Goal: Obtain resource: Download file/media

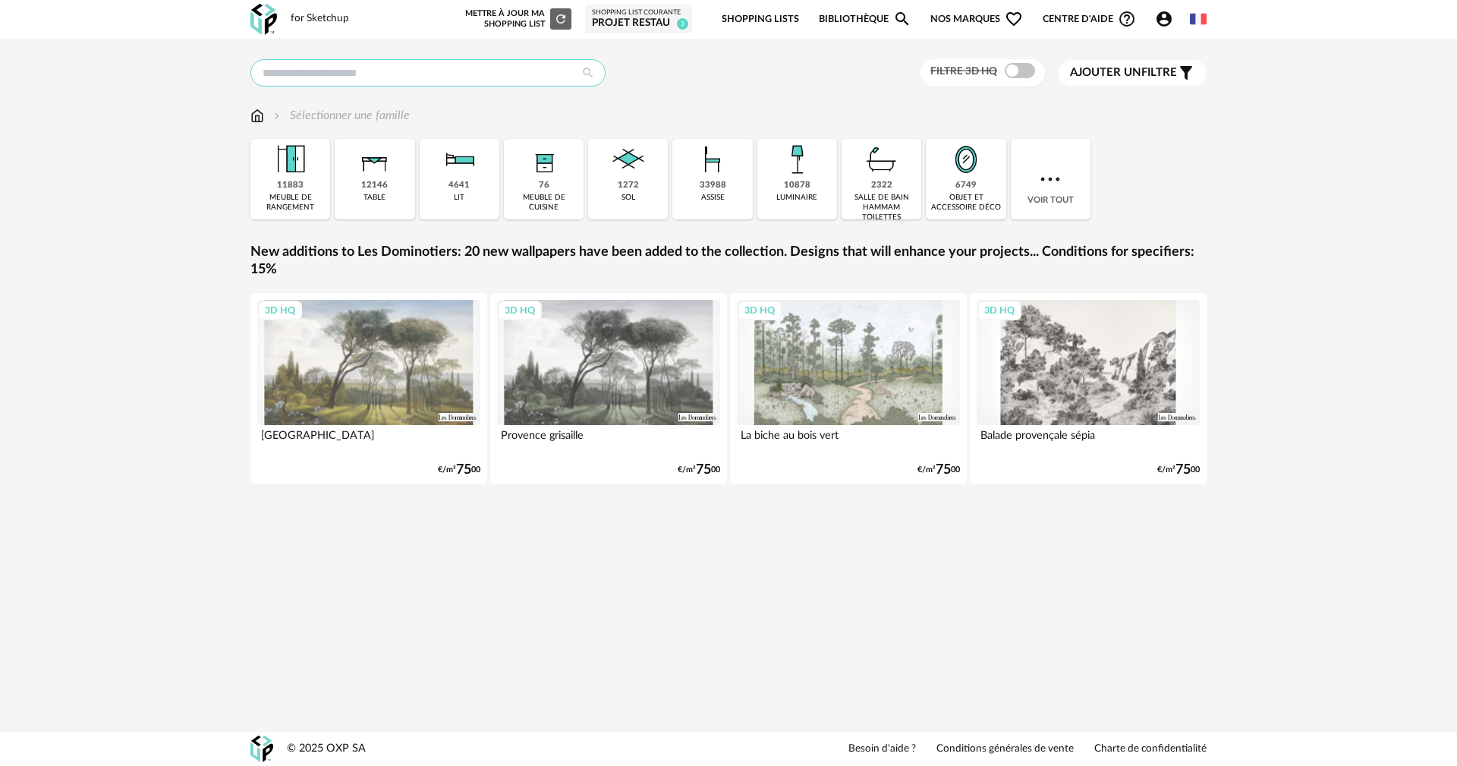
click at [441, 71] on input "text" at bounding box center [427, 72] width 355 height 27
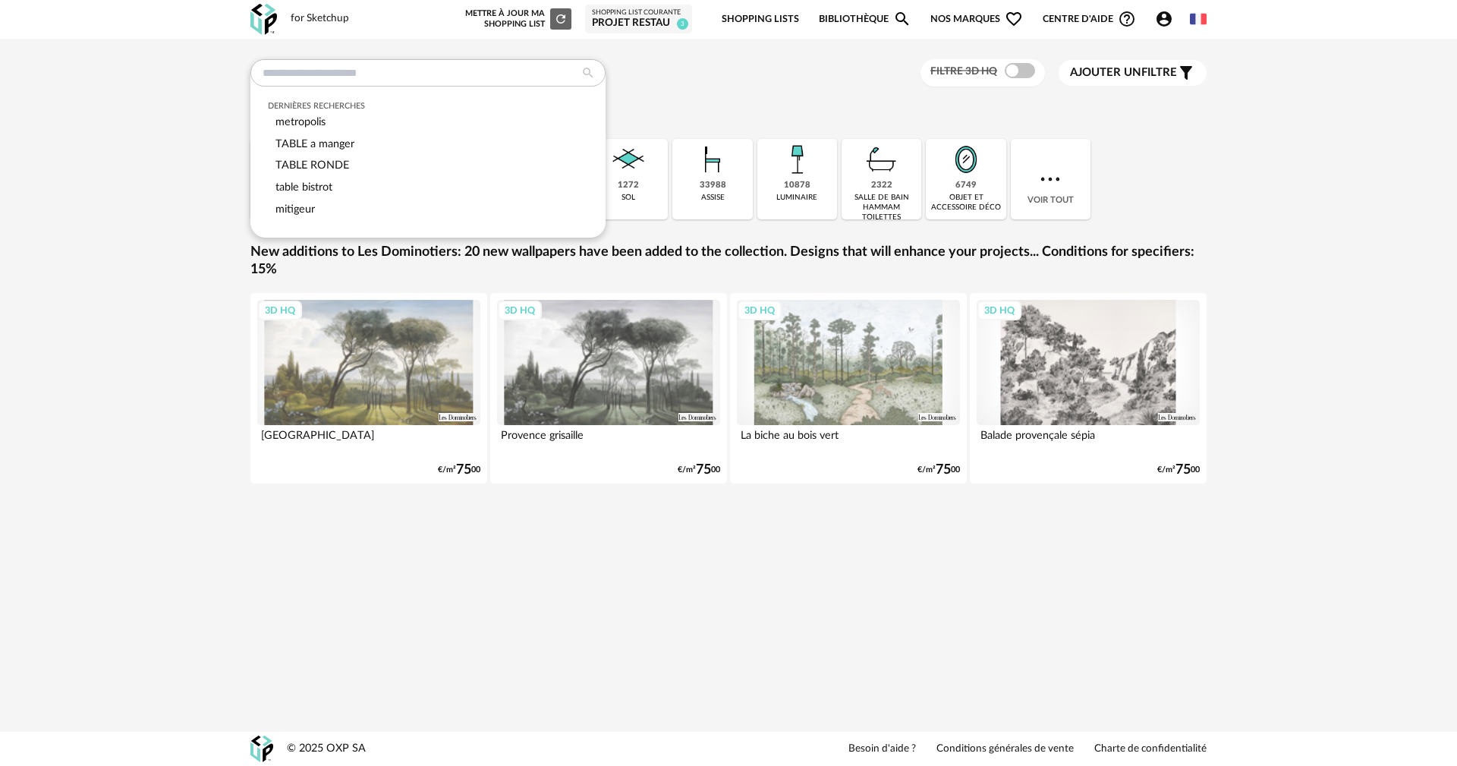
click at [158, 162] on div "Dernières recherches metropolis TABLE a manger TABLE RONDE table bistrot mitige…" at bounding box center [728, 285] width 1457 height 493
click at [367, 79] on input "text" at bounding box center [427, 72] width 355 height 27
click at [351, 165] on div "TABLE RONDE" at bounding box center [428, 166] width 321 height 22
type input "**********"
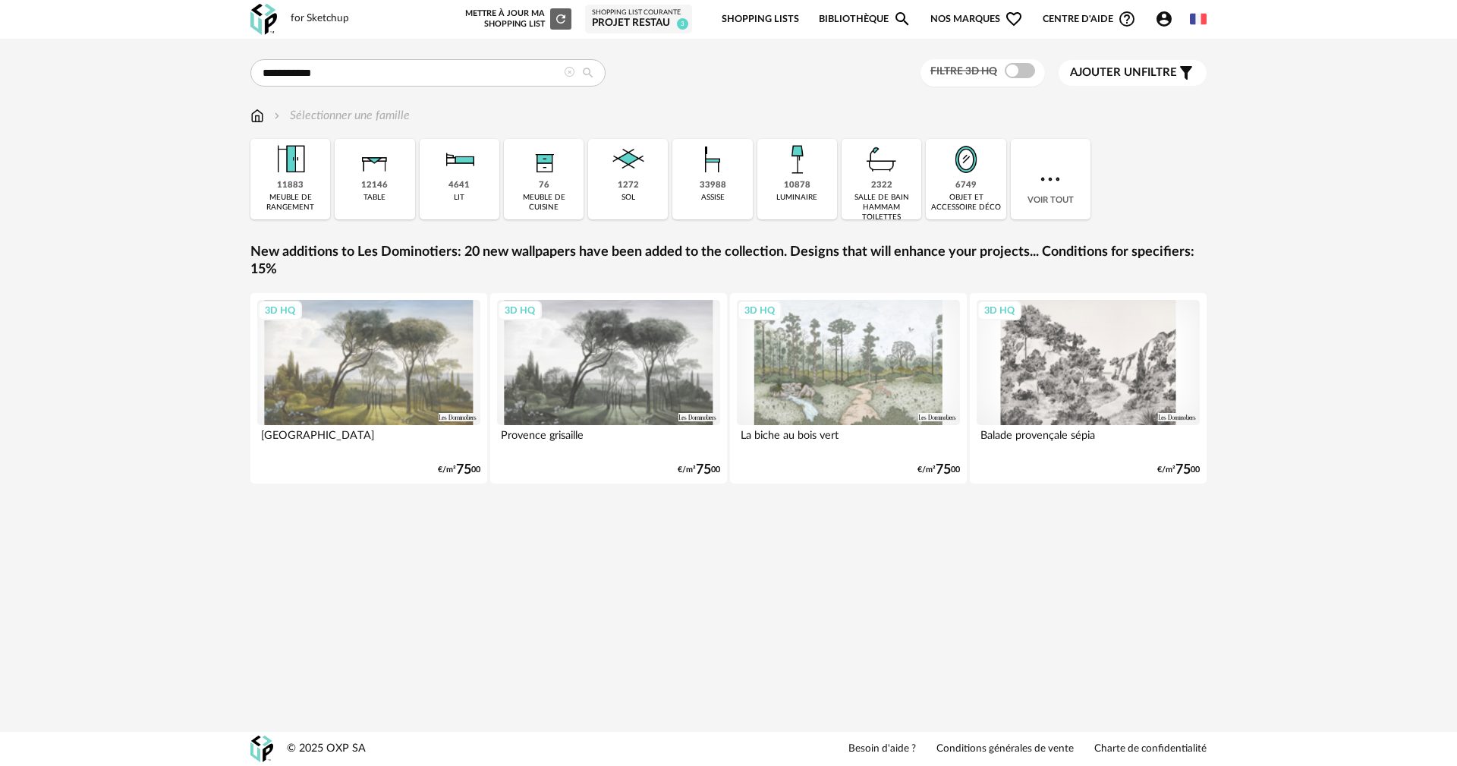
click at [589, 70] on icon at bounding box center [588, 73] width 27 height 14
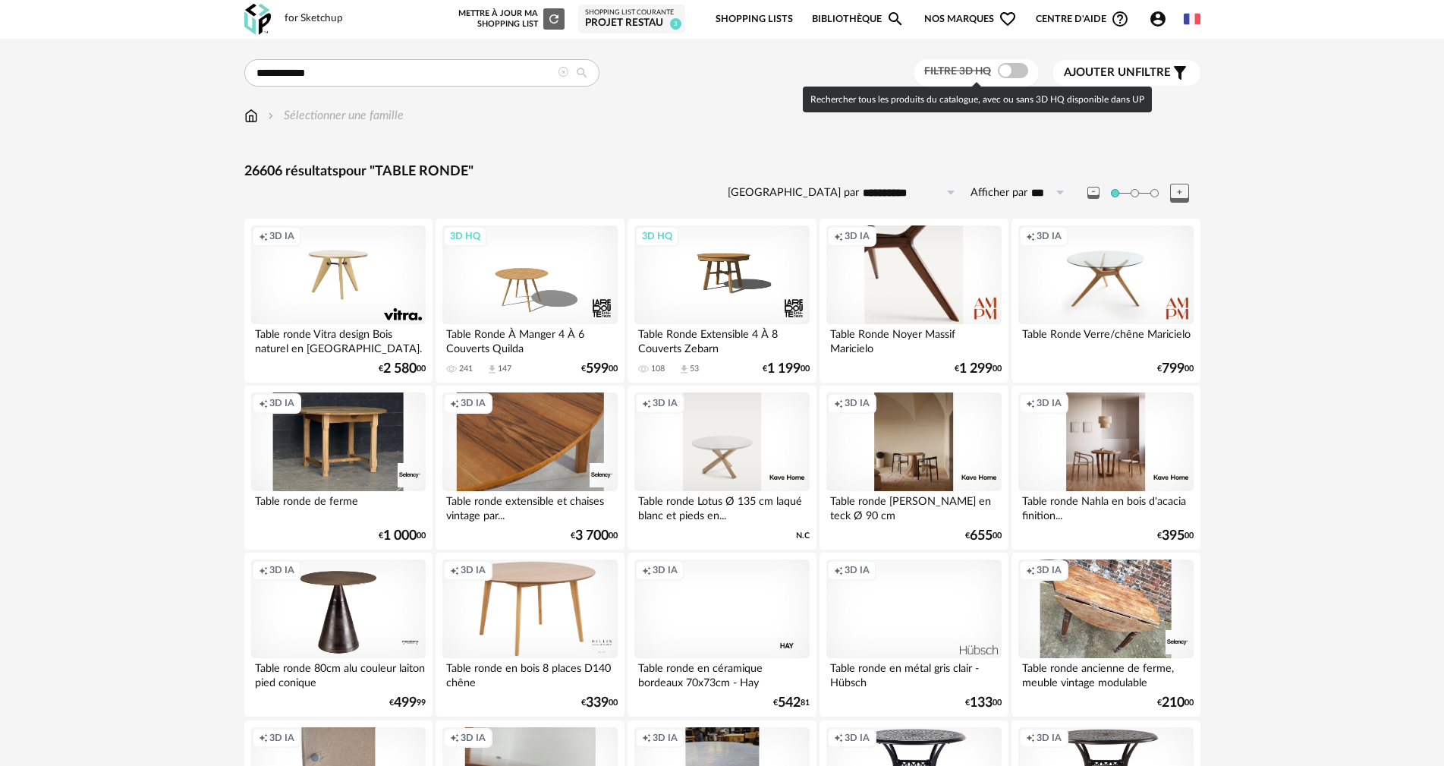
click at [1022, 71] on span at bounding box center [1013, 70] width 30 height 15
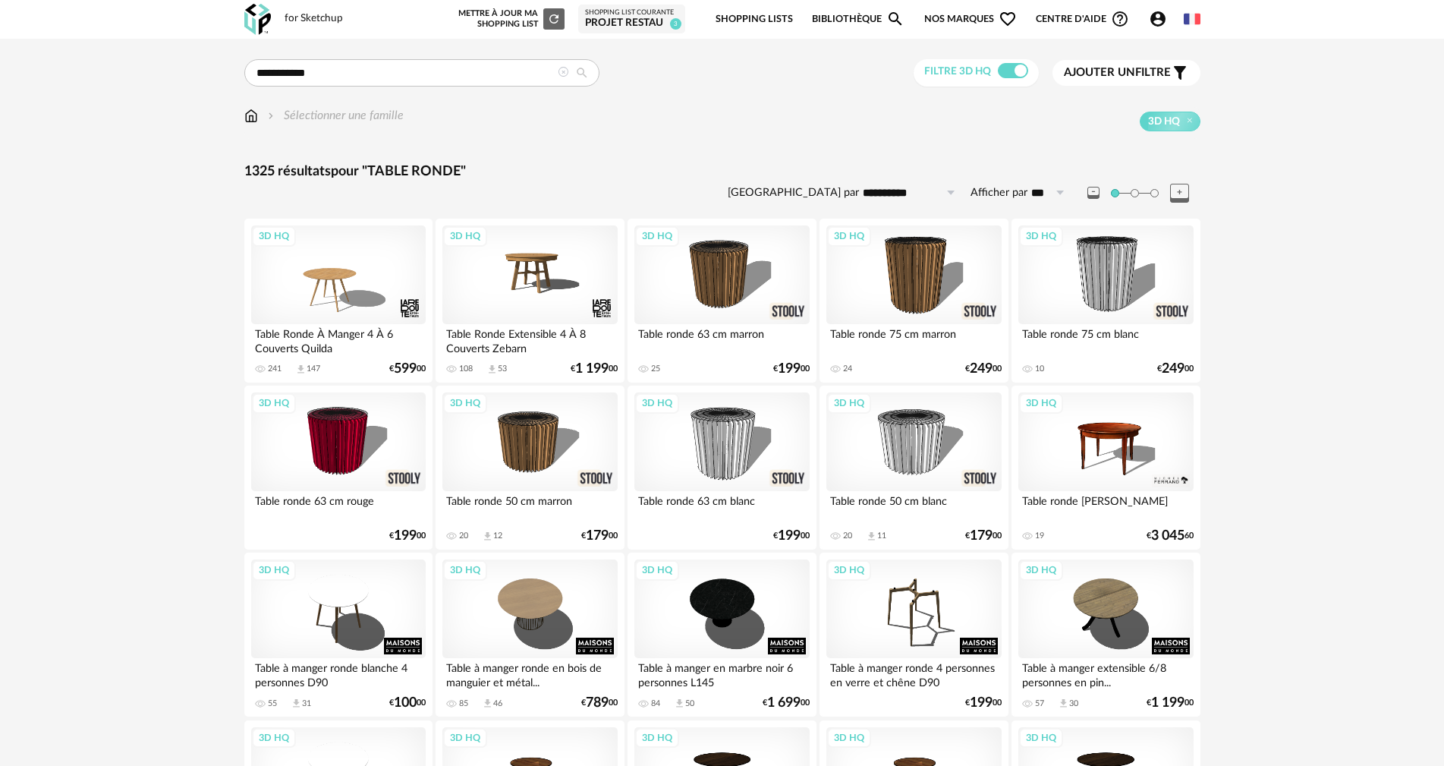
click at [1115, 75] on span "Ajouter un" at bounding box center [1099, 72] width 71 height 11
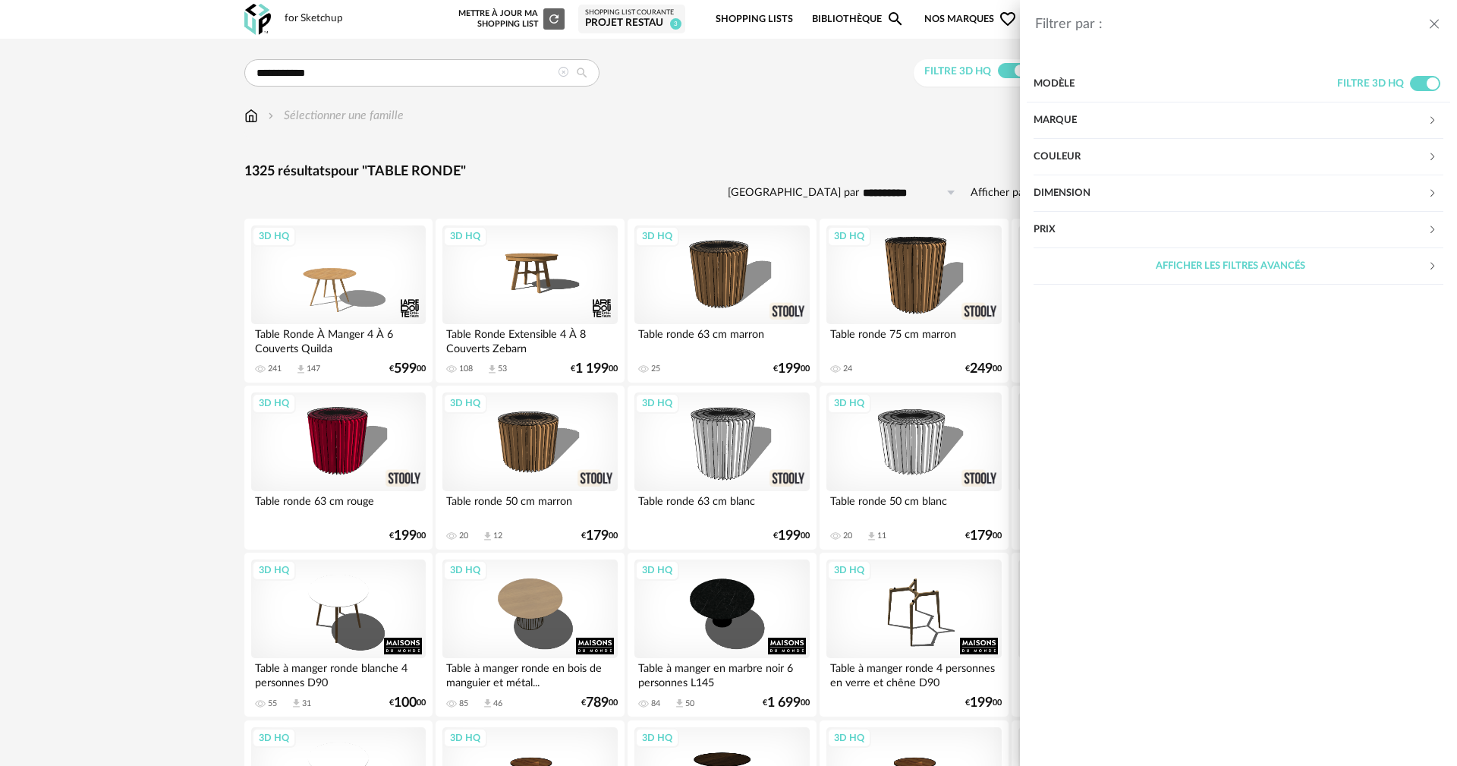
click at [1075, 126] on div "Marque" at bounding box center [1231, 120] width 394 height 36
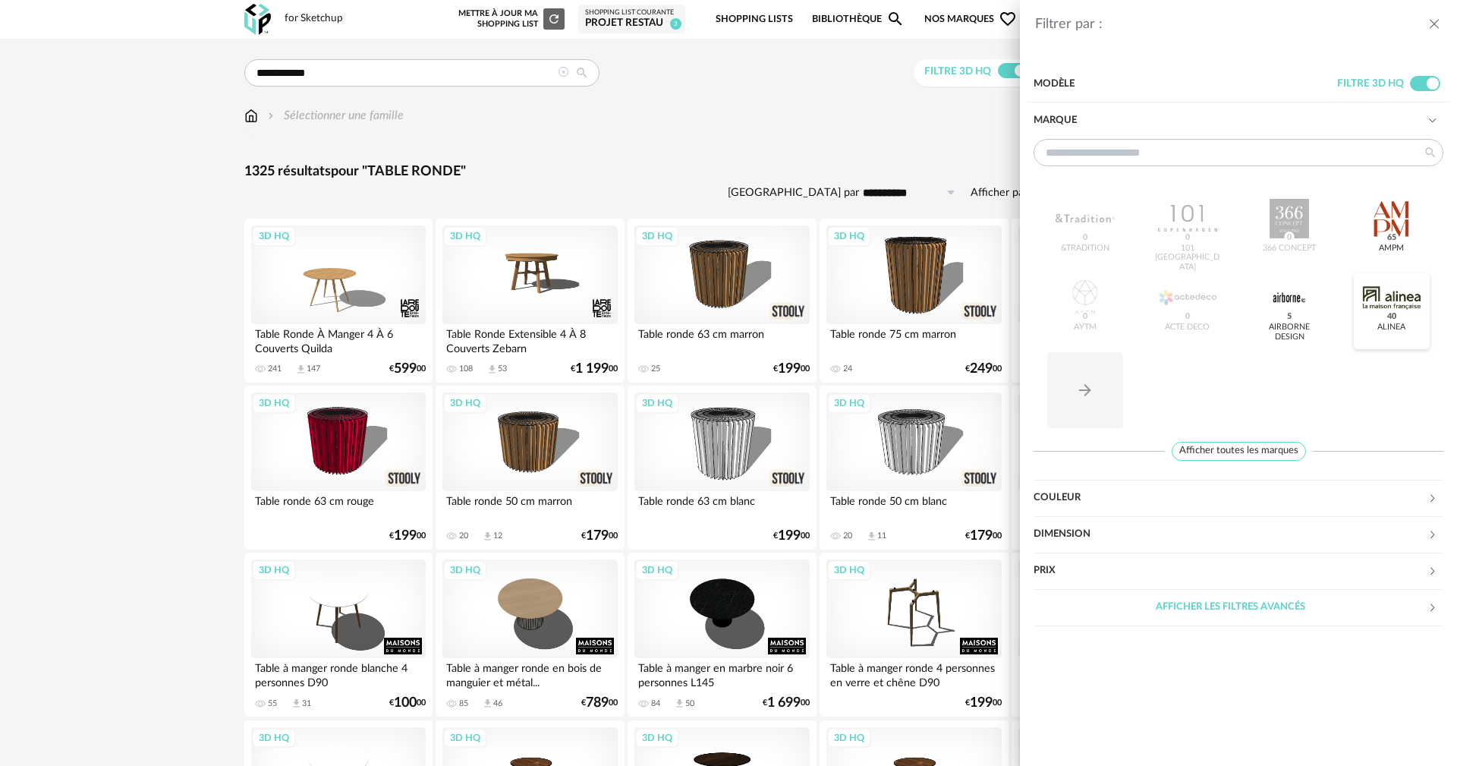
click at [1386, 293] on div at bounding box center [1391, 297] width 59 height 39
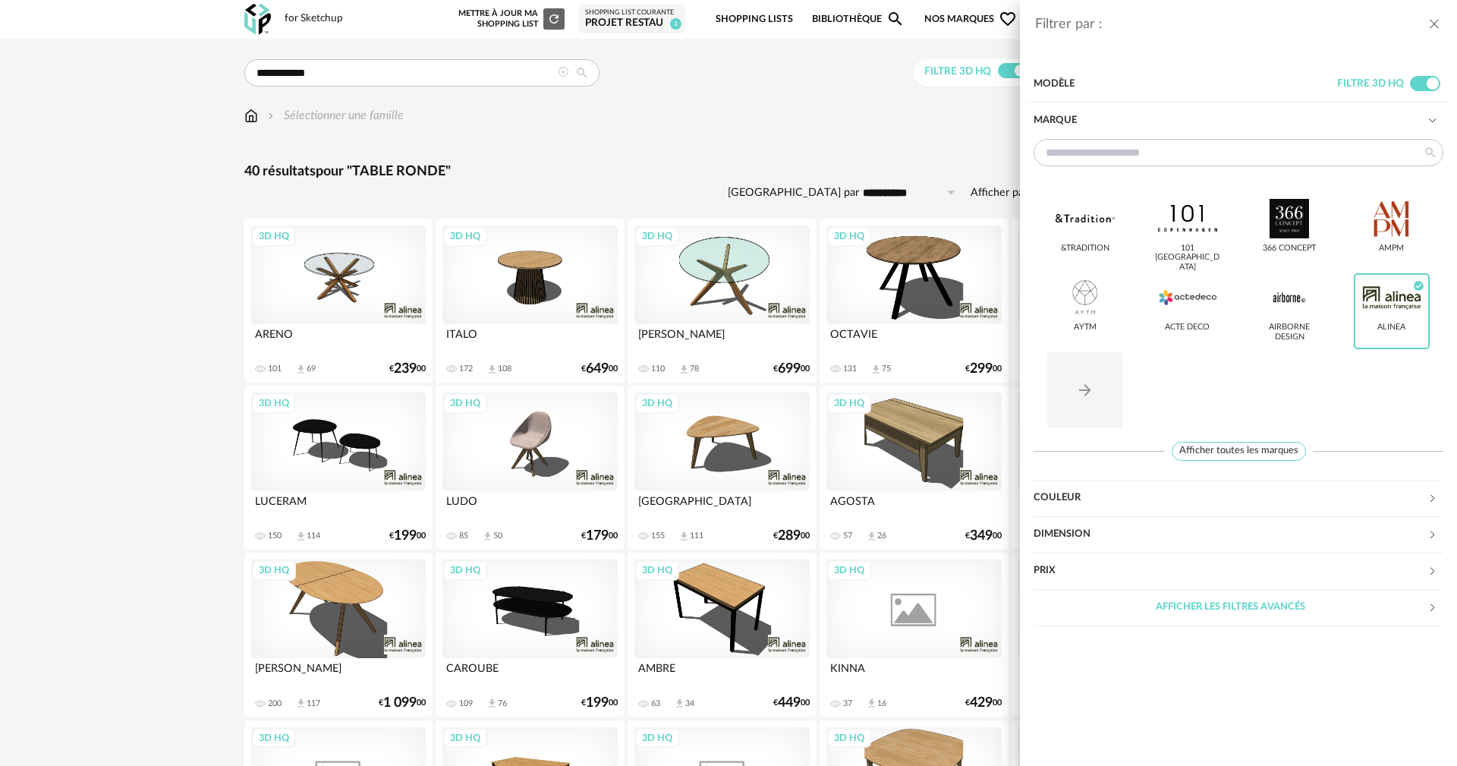
click at [1265, 461] on div "&tradition 101 [GEOGRAPHIC_DATA] 366 Concept AMPM AYTM Acte DECO Airborne Desig…" at bounding box center [1239, 309] width 410 height 341
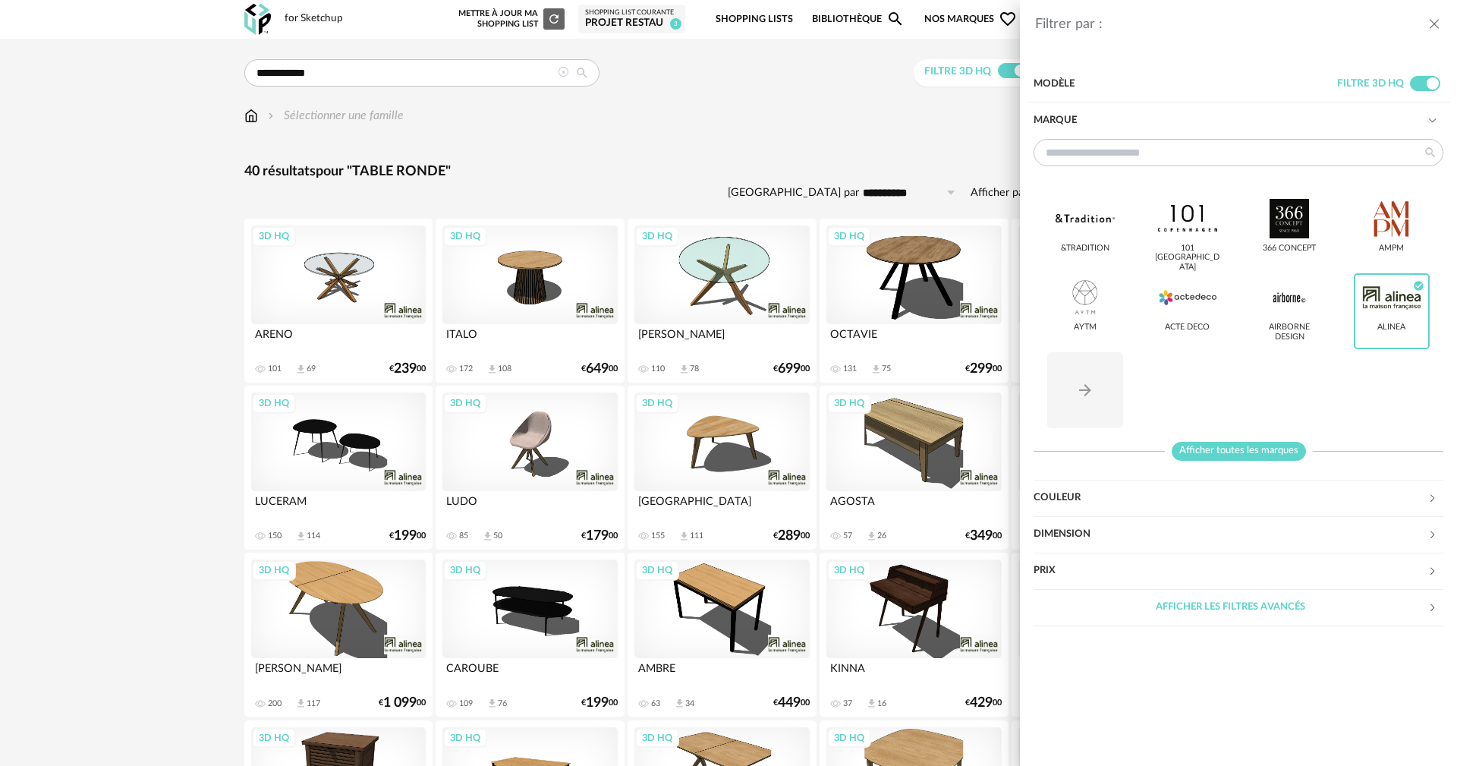
click at [1265, 455] on span "Afficher toutes les marques" at bounding box center [1239, 451] width 134 height 19
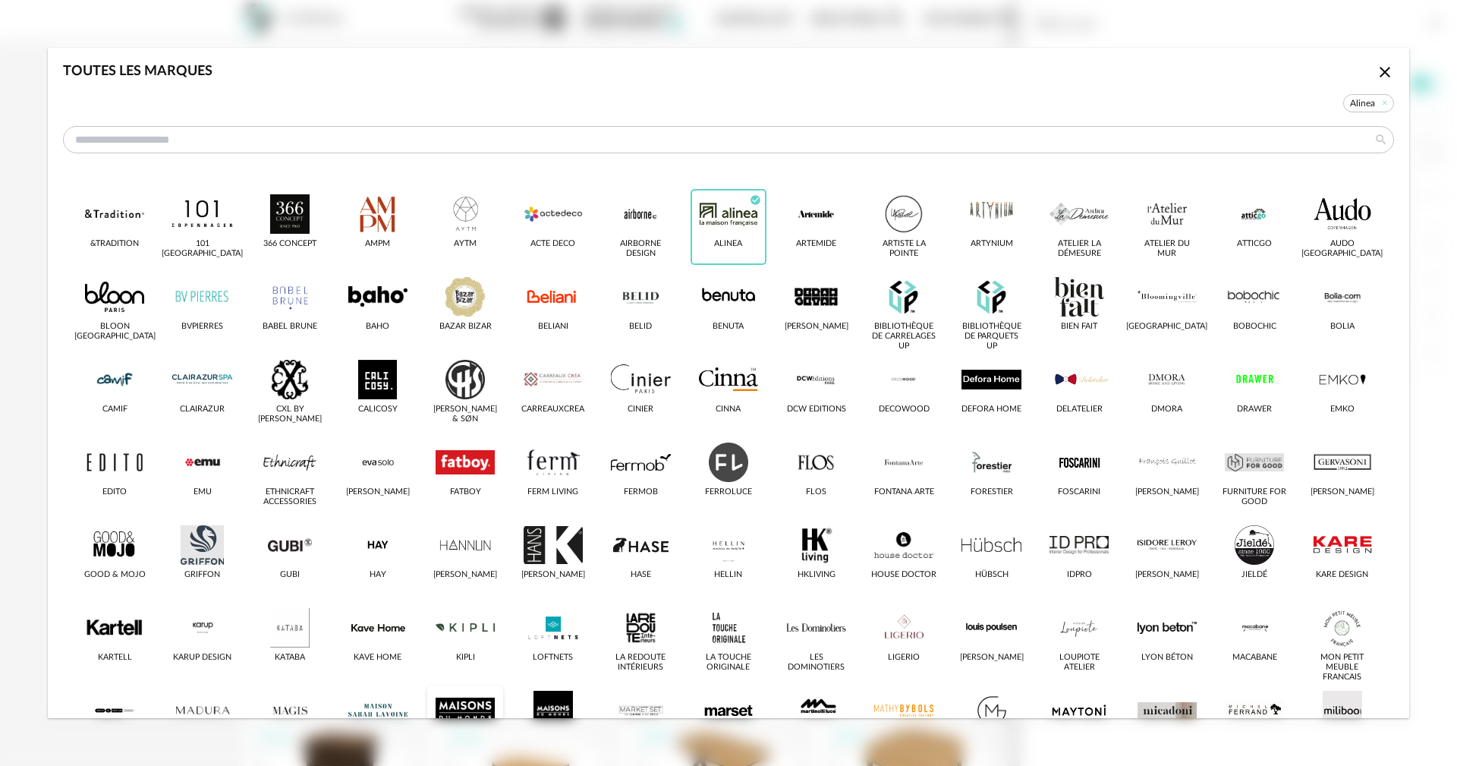
click at [481, 707] on div "dialog" at bounding box center [465, 710] width 59 height 39
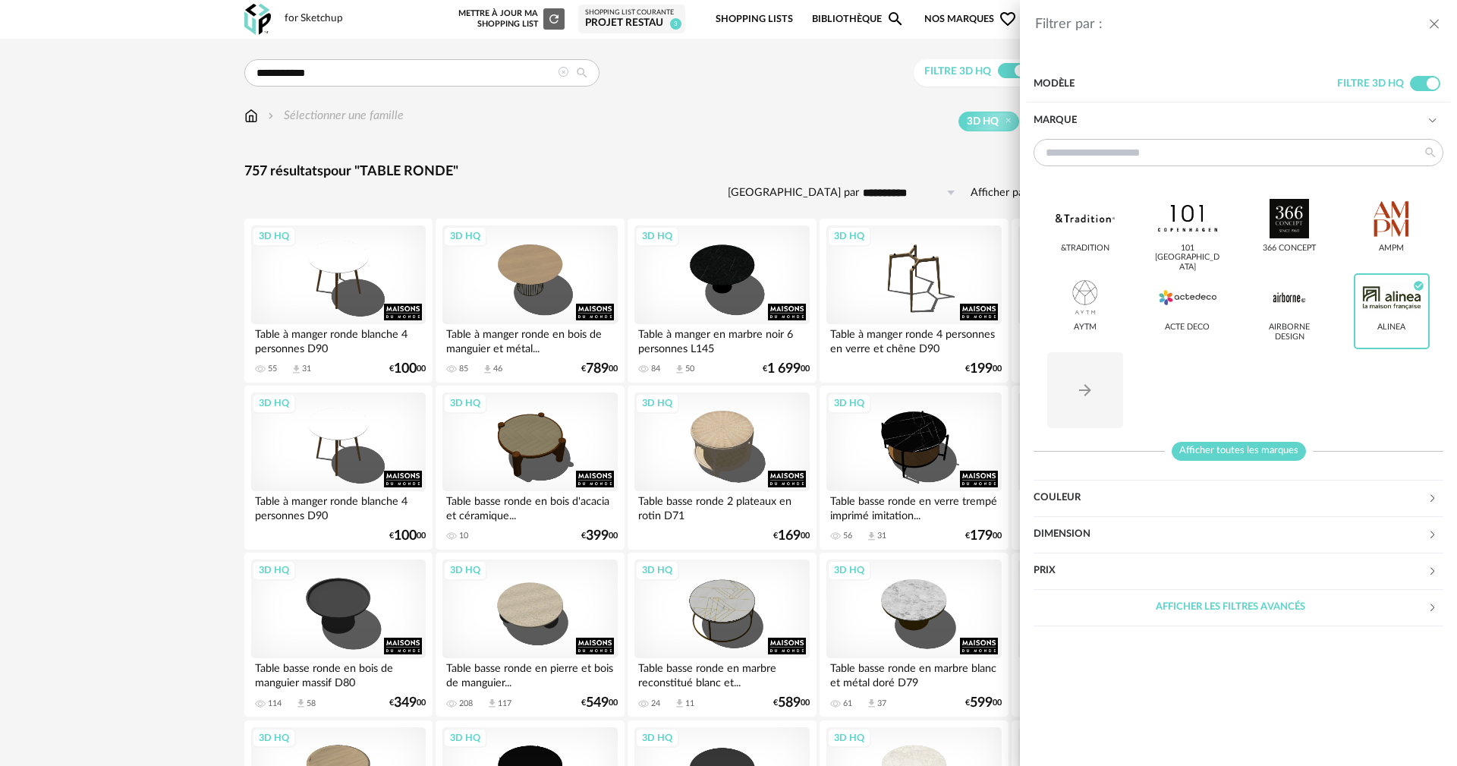
click at [1239, 450] on span "Afficher toutes les marques" at bounding box center [1239, 451] width 134 height 19
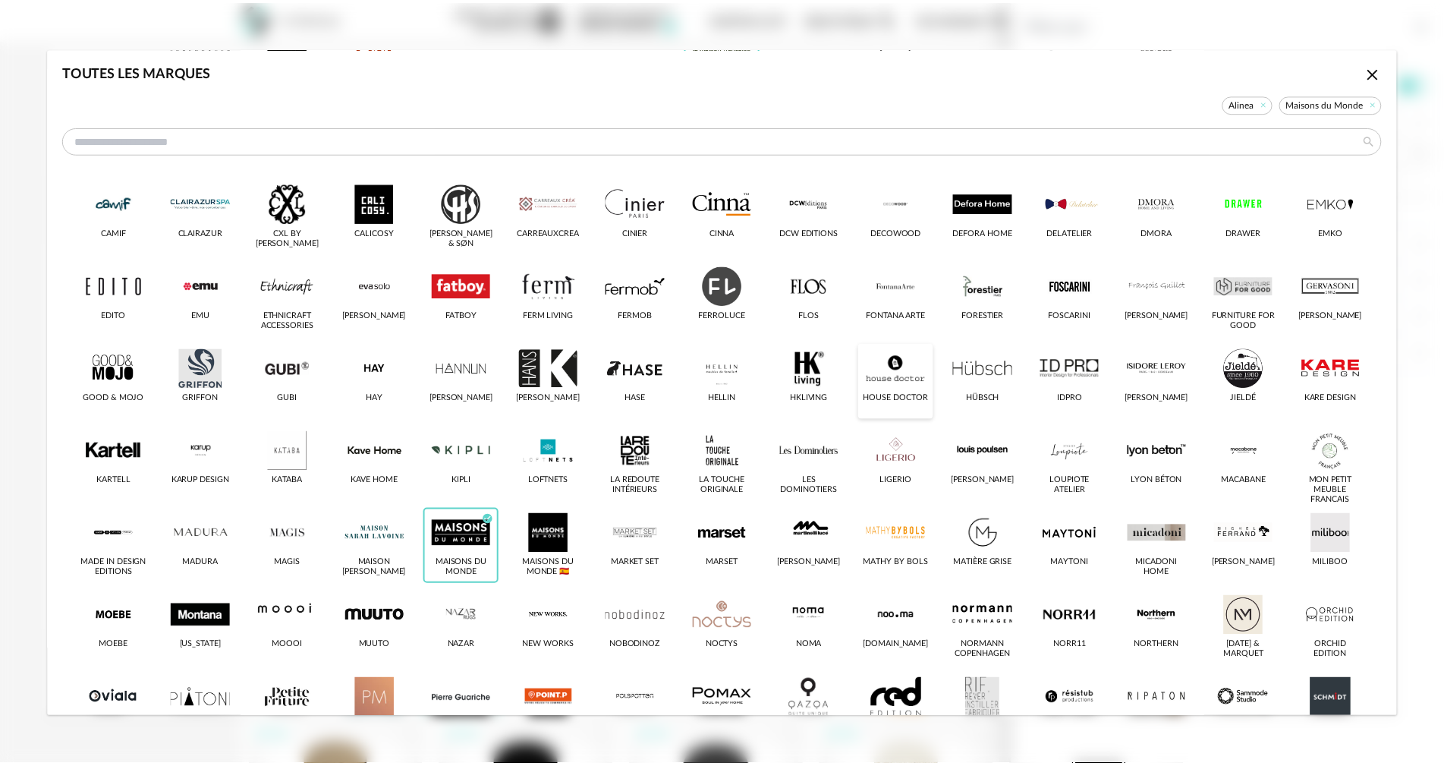
scroll to position [379, 0]
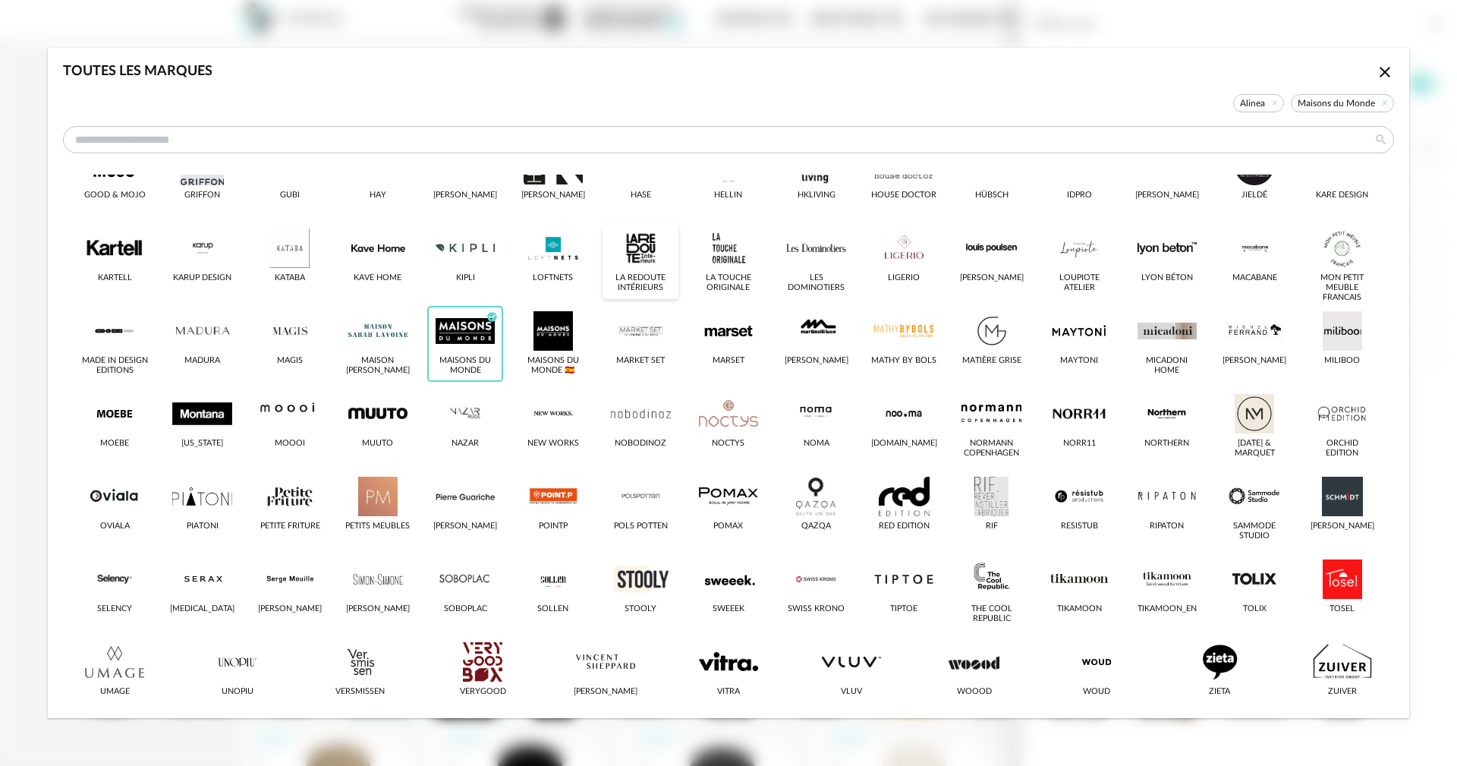
click at [634, 235] on div "dialog" at bounding box center [640, 247] width 59 height 39
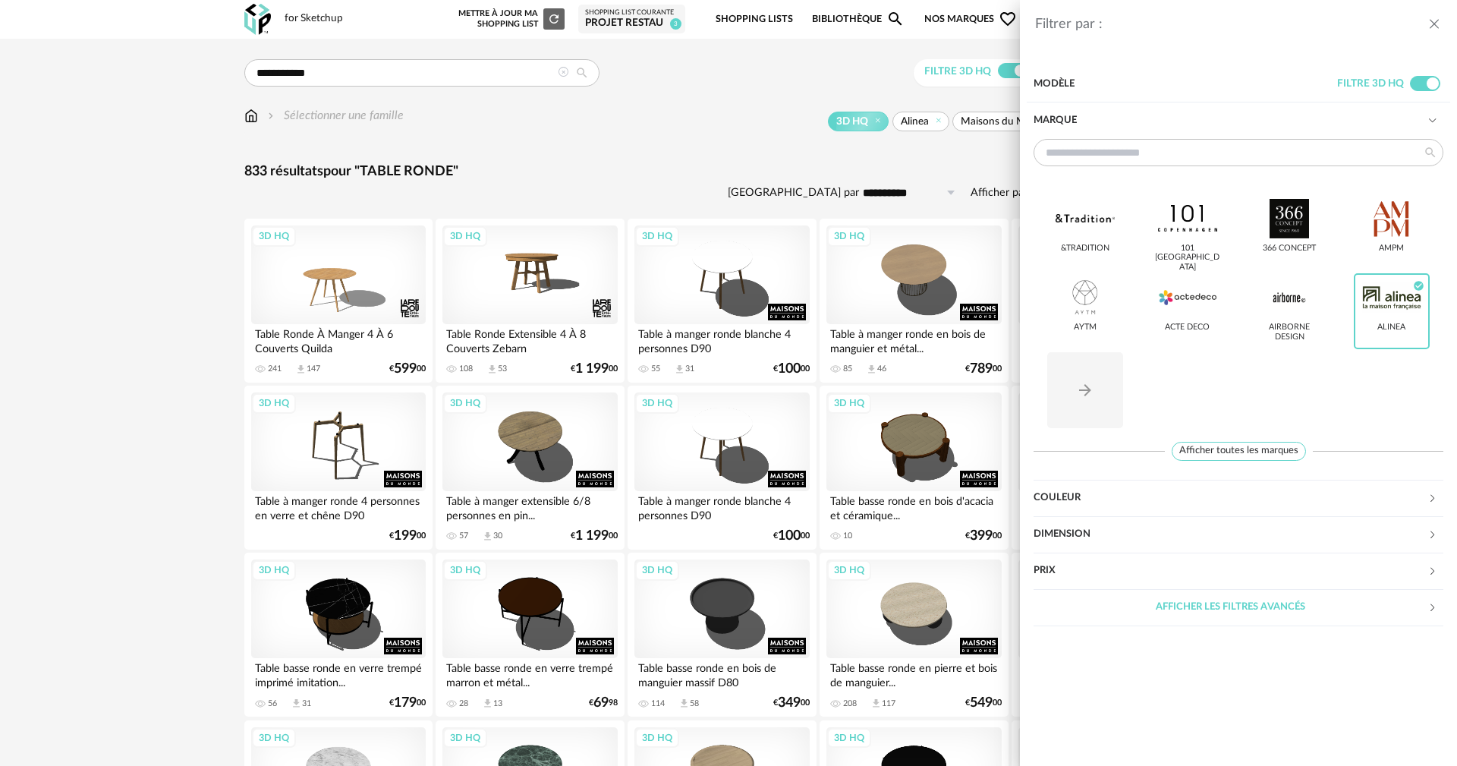
click at [195, 414] on div "Filtrer par : Modèle Filtre 3D HQ Marque &tradition 101 [GEOGRAPHIC_DATA] 366 C…" at bounding box center [728, 383] width 1457 height 766
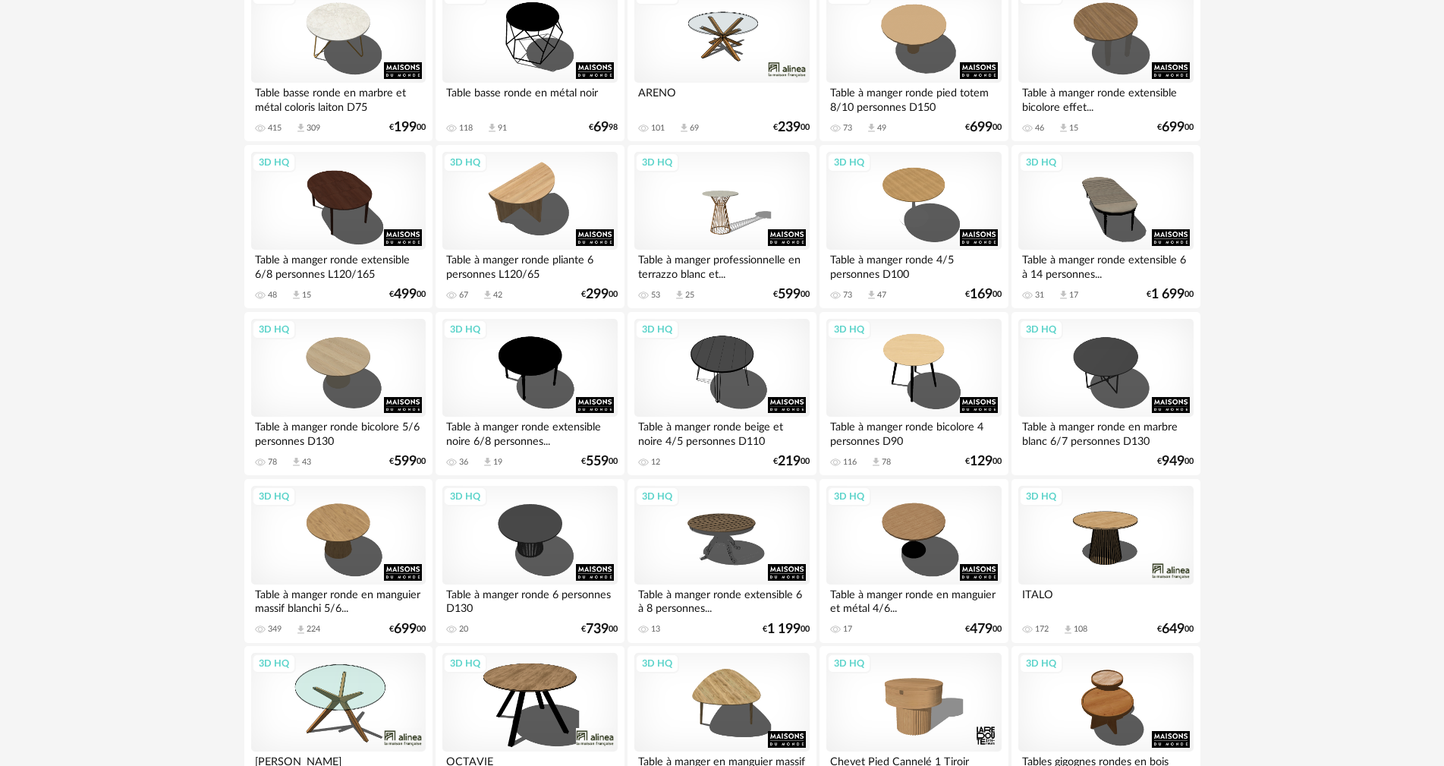
scroll to position [911, 0]
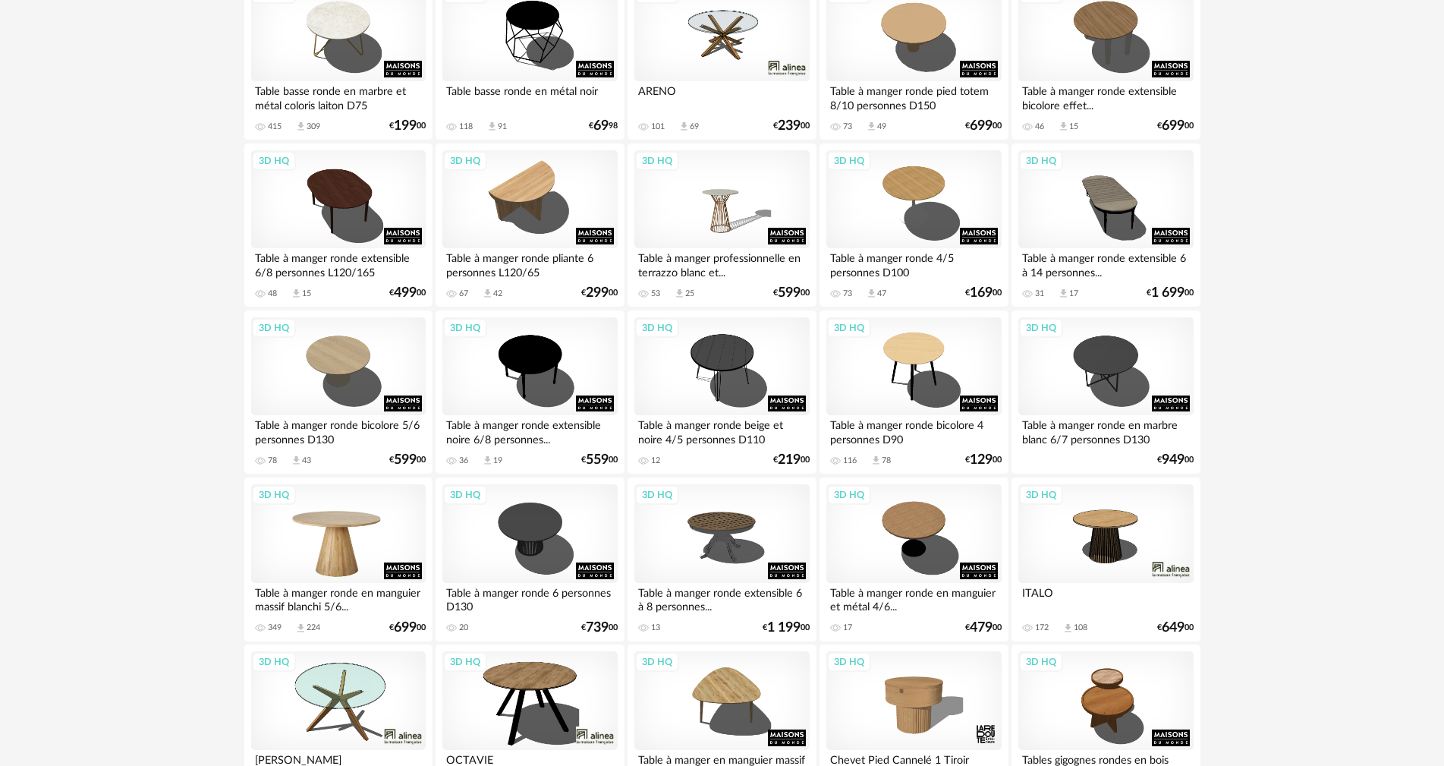
click at [352, 566] on div "3D HQ" at bounding box center [338, 533] width 175 height 99
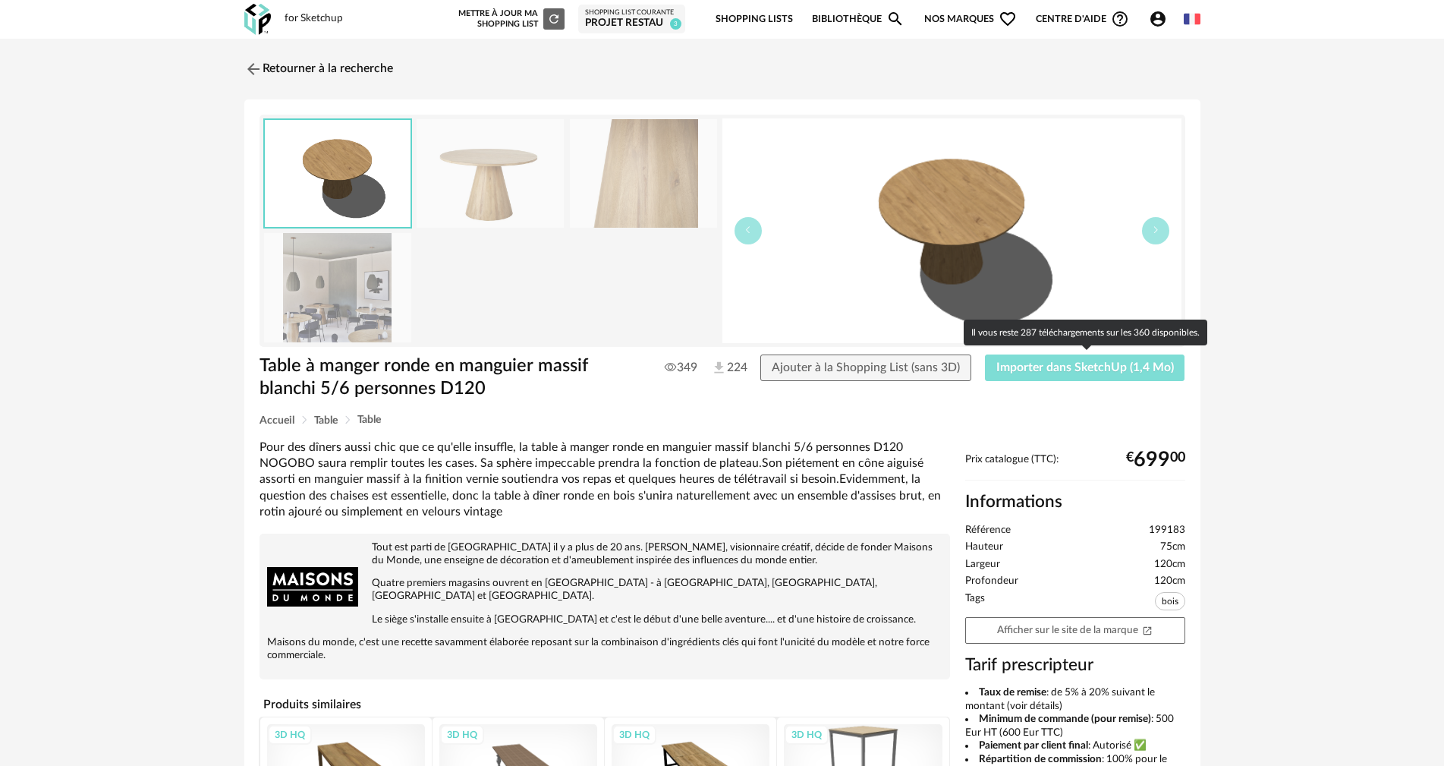
click at [1009, 378] on button "Importer dans SketchUp (1,4 Mo)" at bounding box center [1085, 367] width 200 height 27
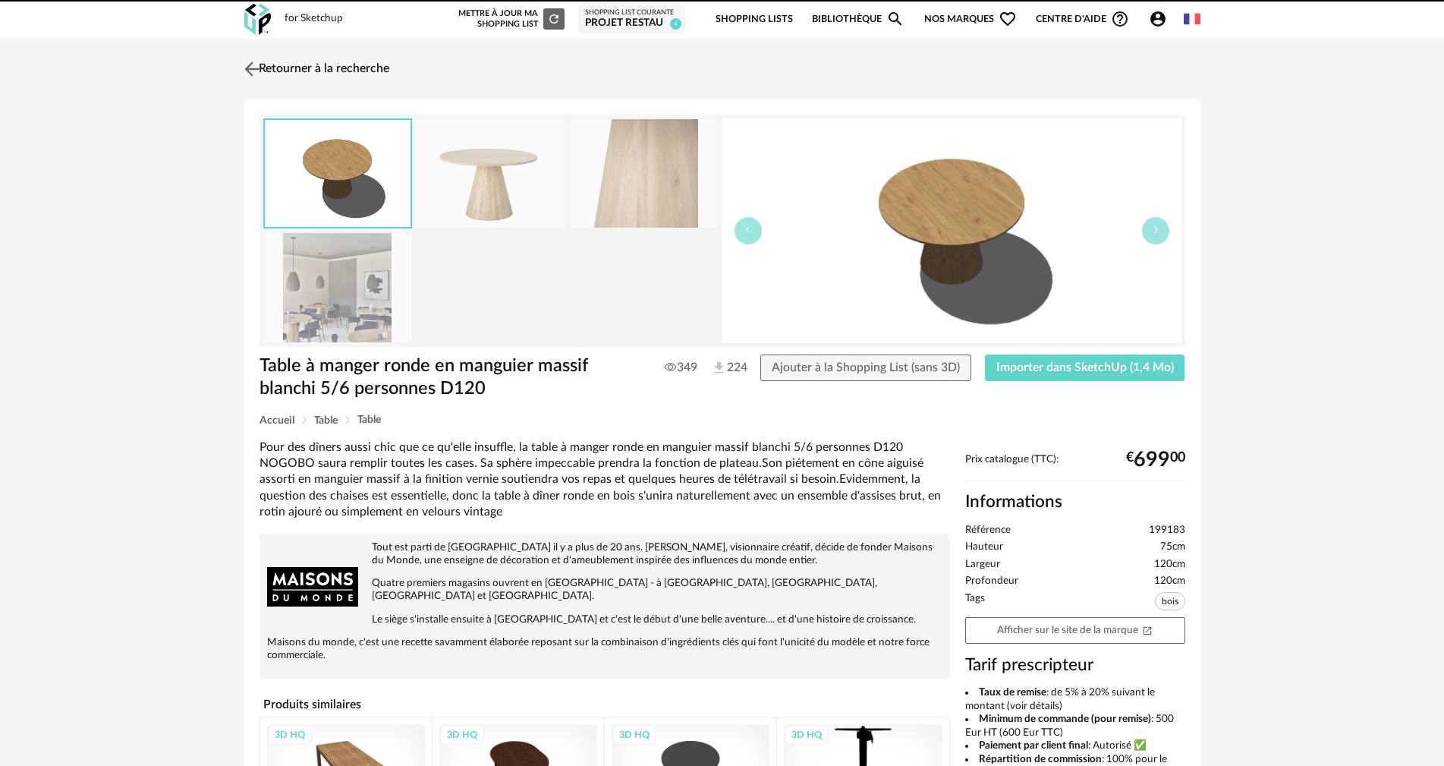
click at [307, 61] on link "Retourner à la recherche" at bounding box center [315, 68] width 149 height 33
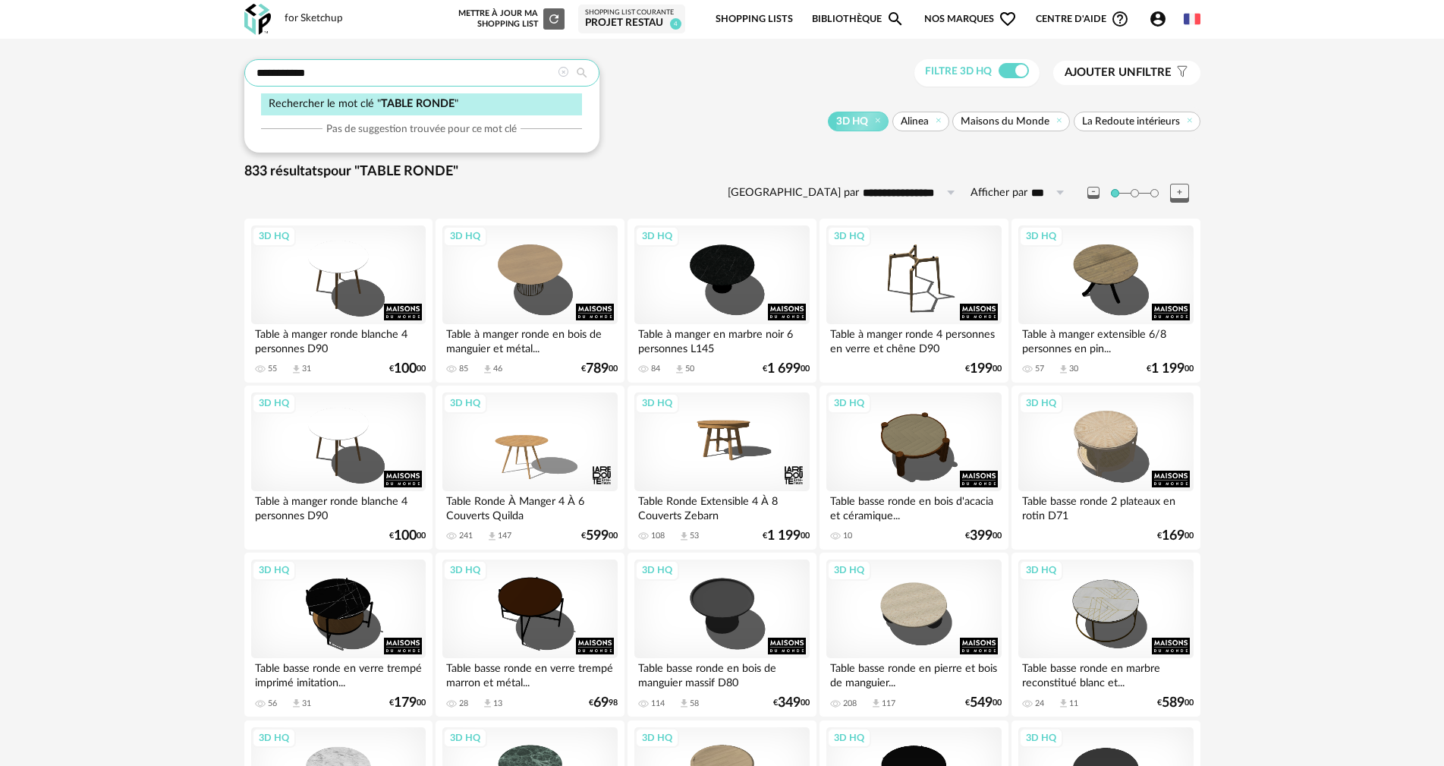
drag, startPoint x: 386, startPoint y: 65, endPoint x: 0, endPoint y: 8, distance: 390.6
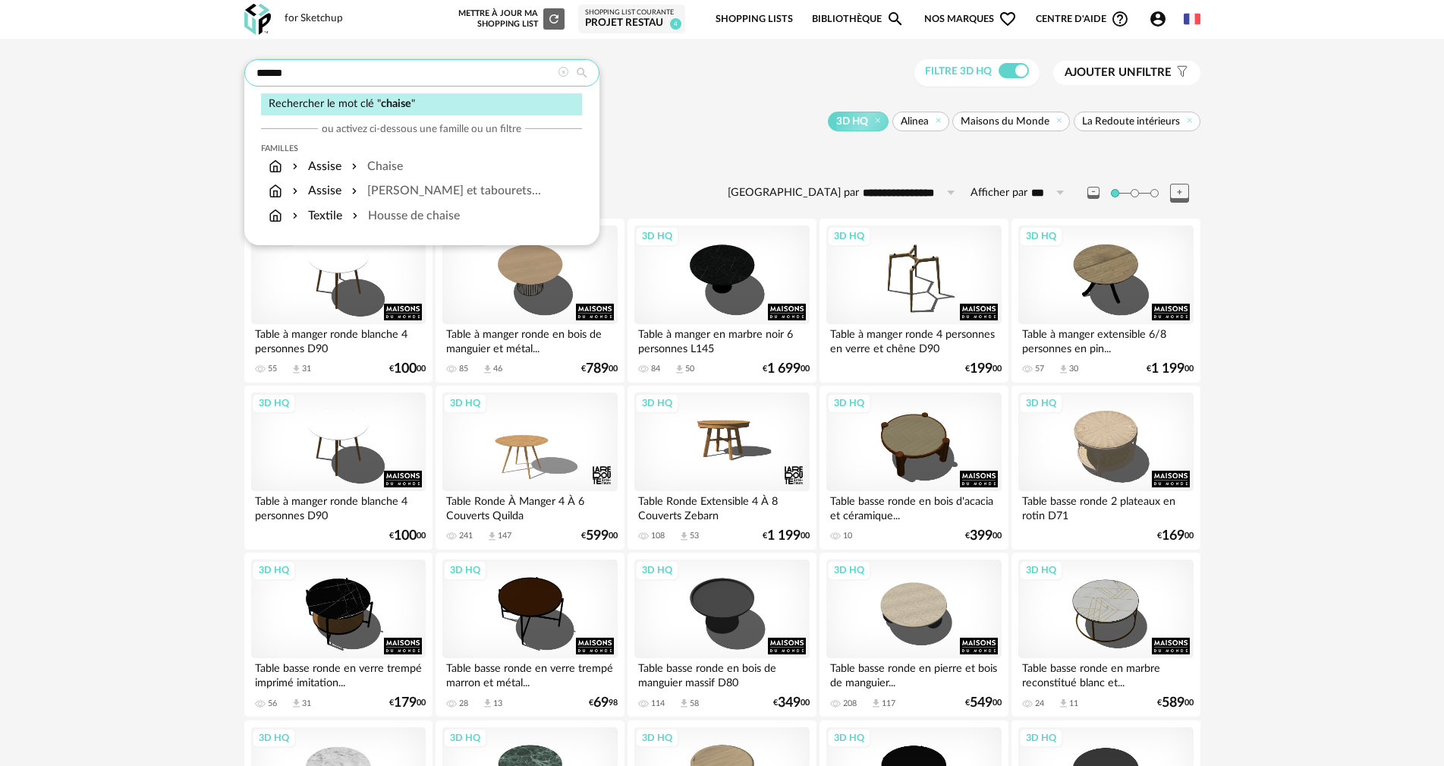
type input "******"
type input "**********"
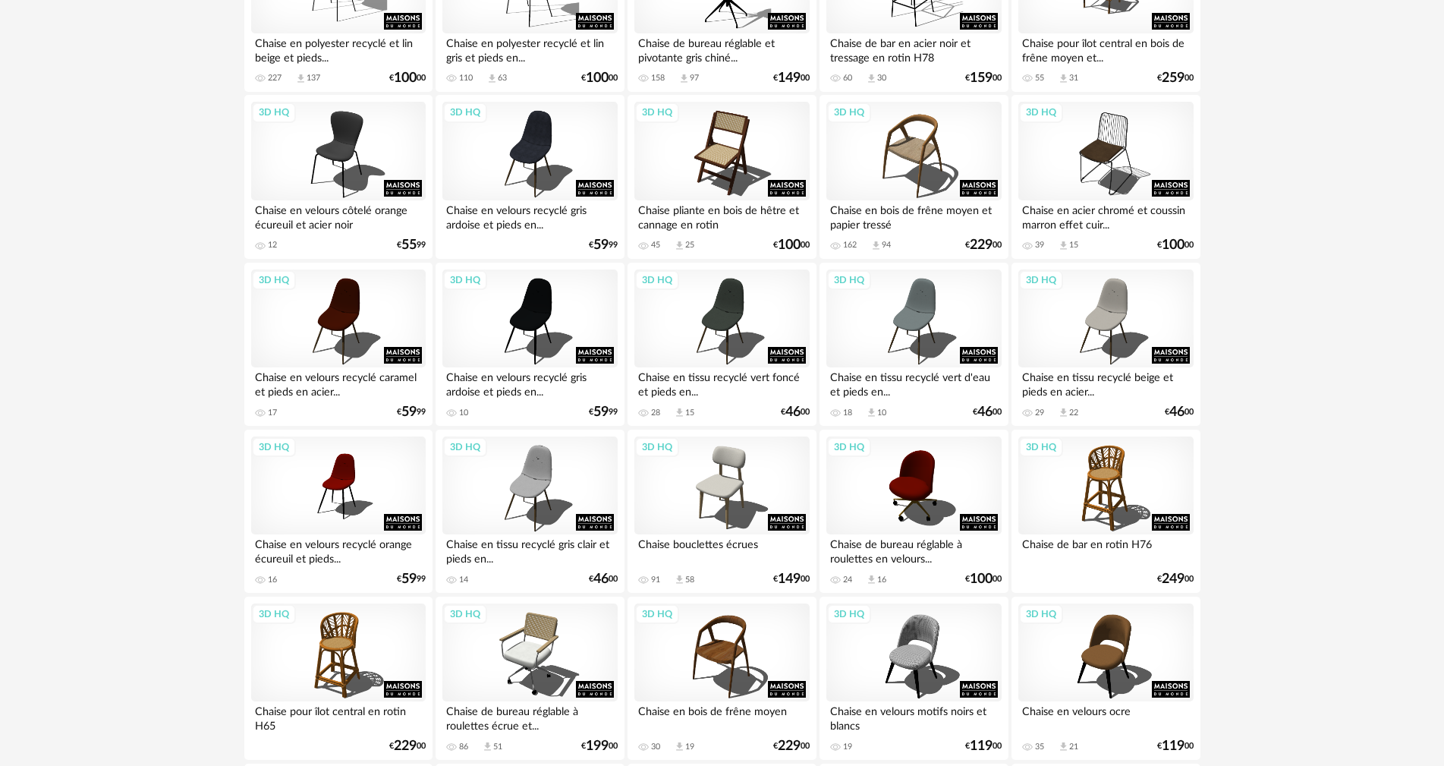
scroll to position [2125, 0]
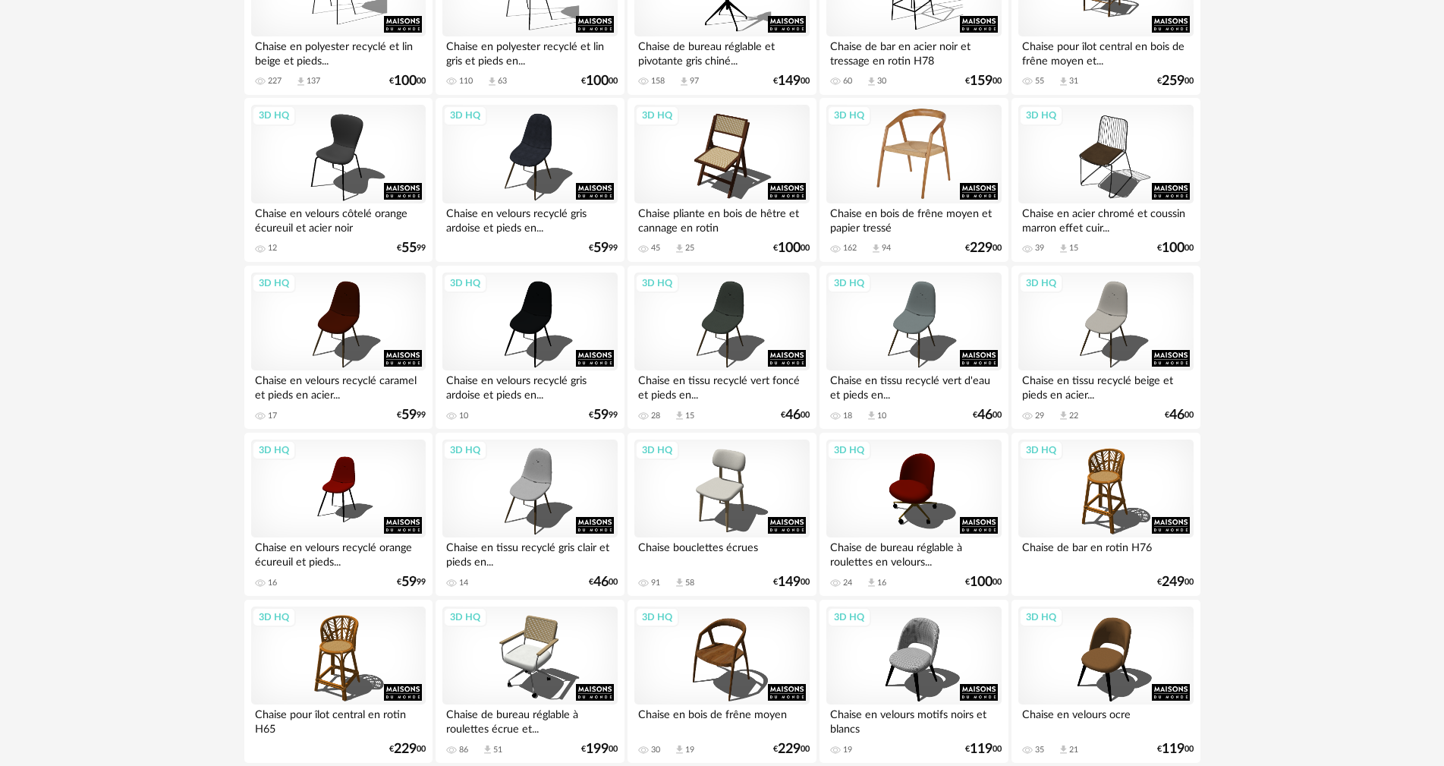
click at [911, 162] on div "3D HQ" at bounding box center [913, 154] width 175 height 99
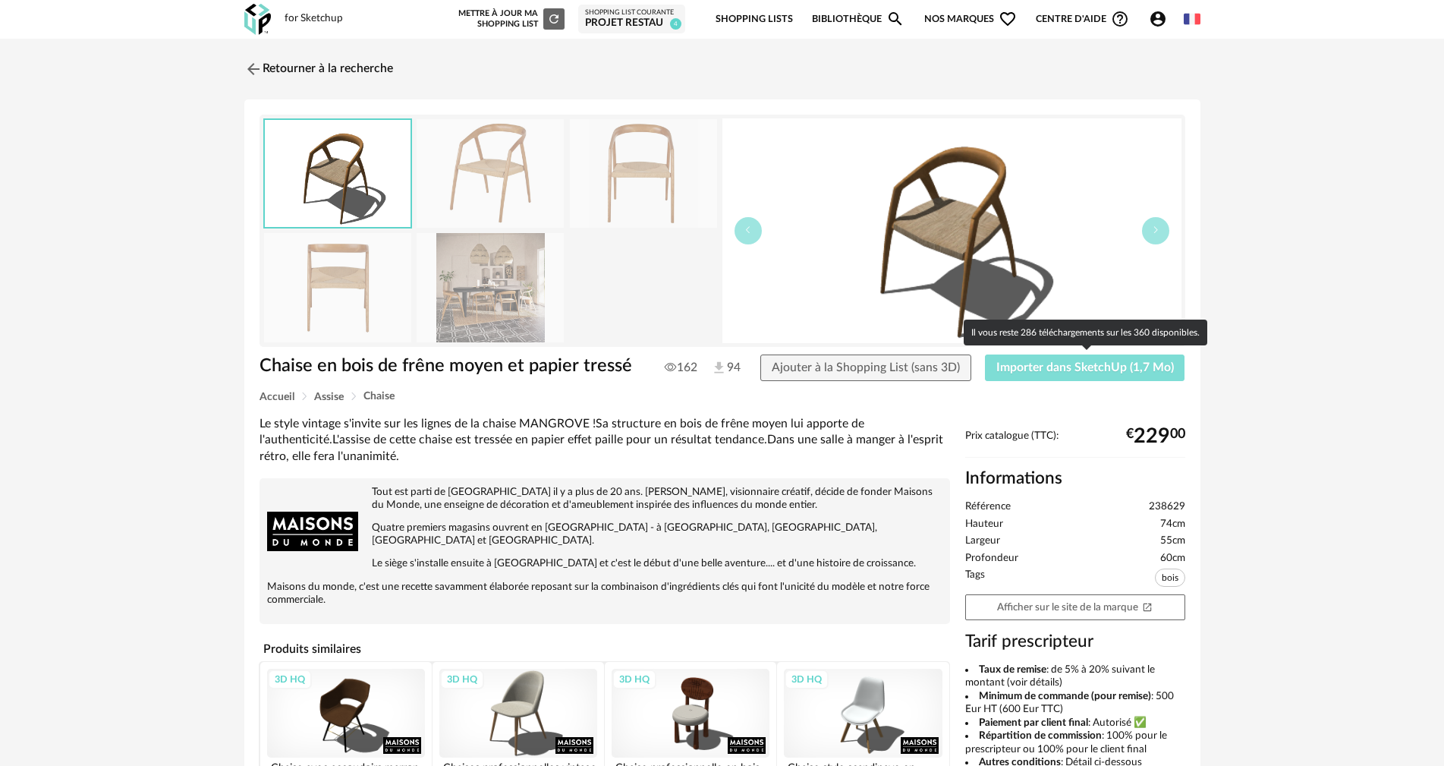
click at [1003, 362] on span "Importer dans SketchUp (1,7 Mo)" at bounding box center [1086, 367] width 178 height 12
click at [1003, 376] on button "Importer dans SketchUp (1,7 Mo)" at bounding box center [1085, 367] width 200 height 27
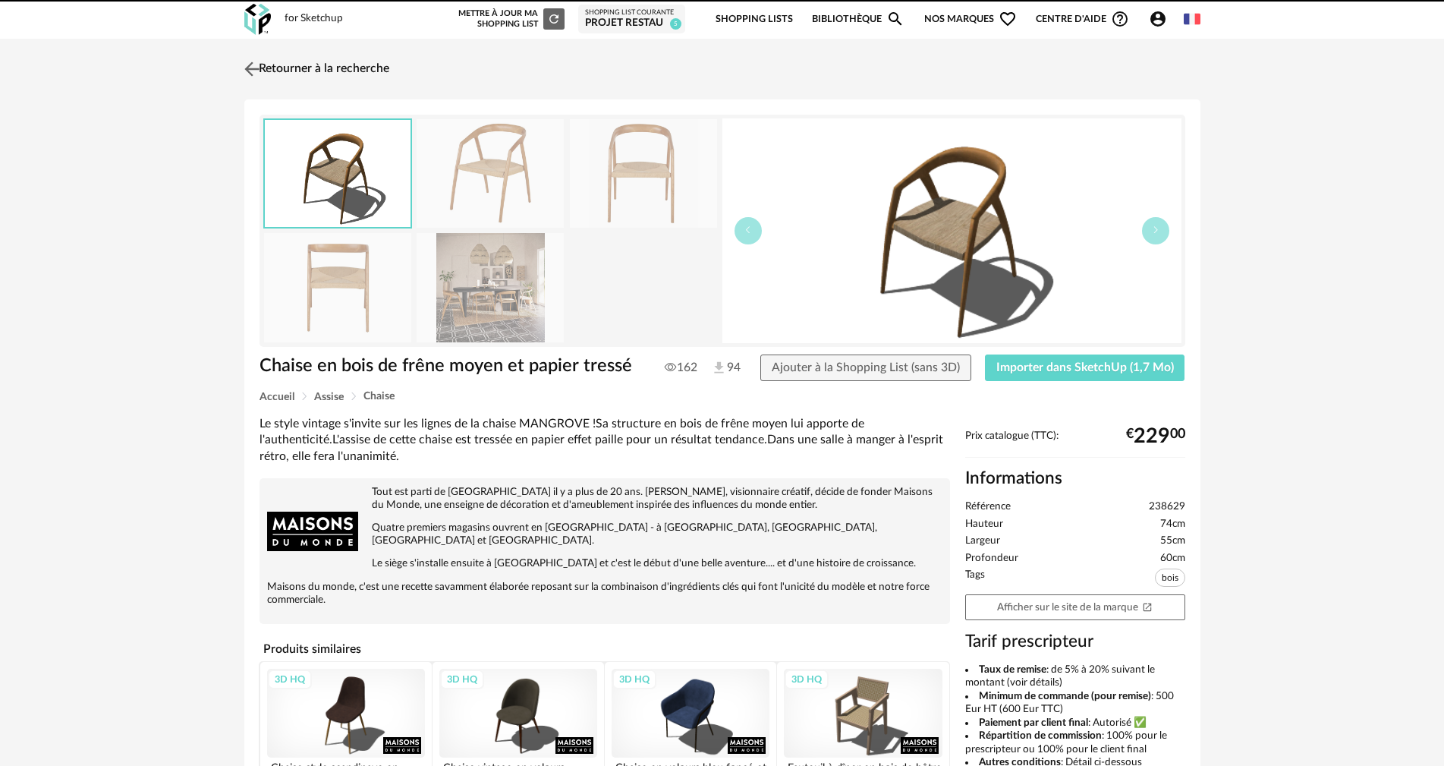
click at [282, 72] on link "Retourner à la recherche" at bounding box center [315, 68] width 149 height 33
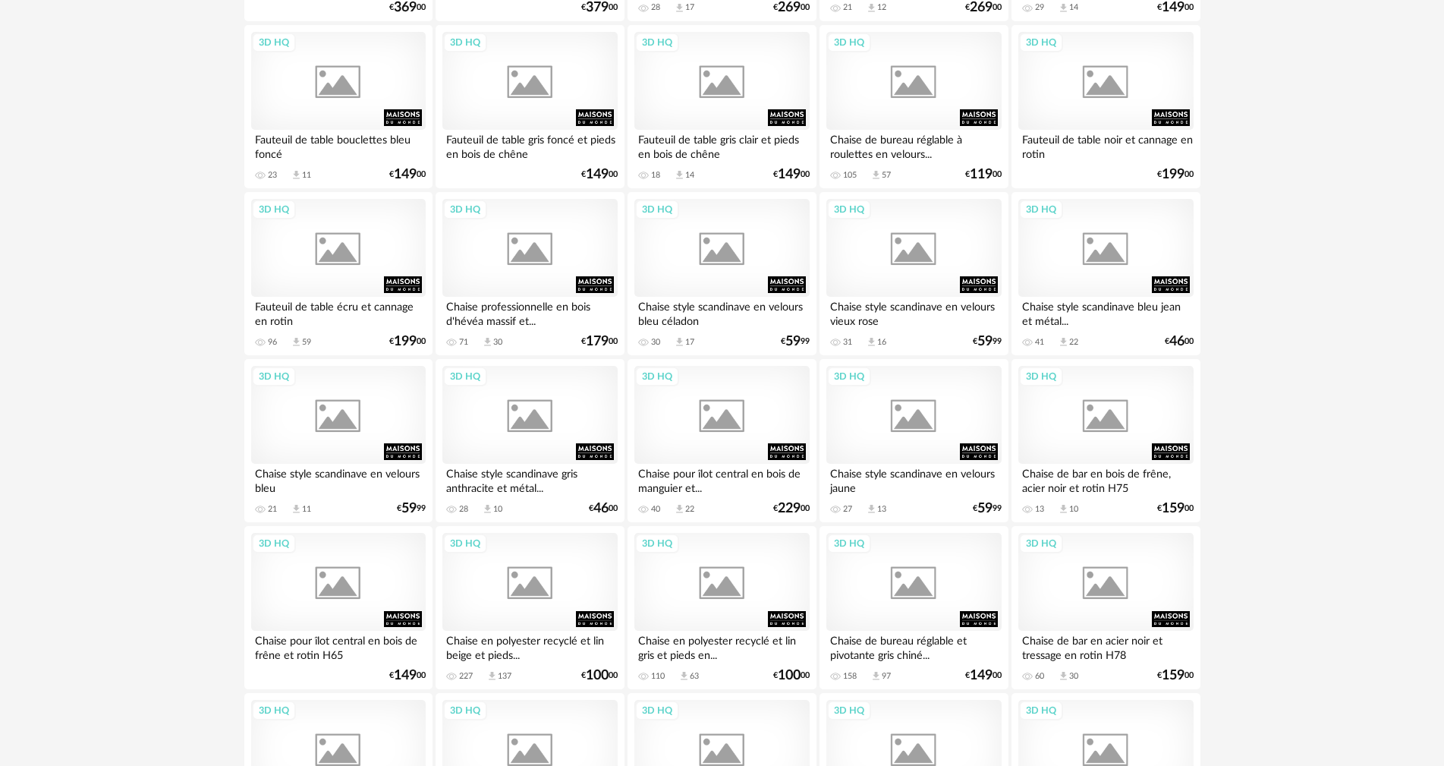
scroll to position [2849, 0]
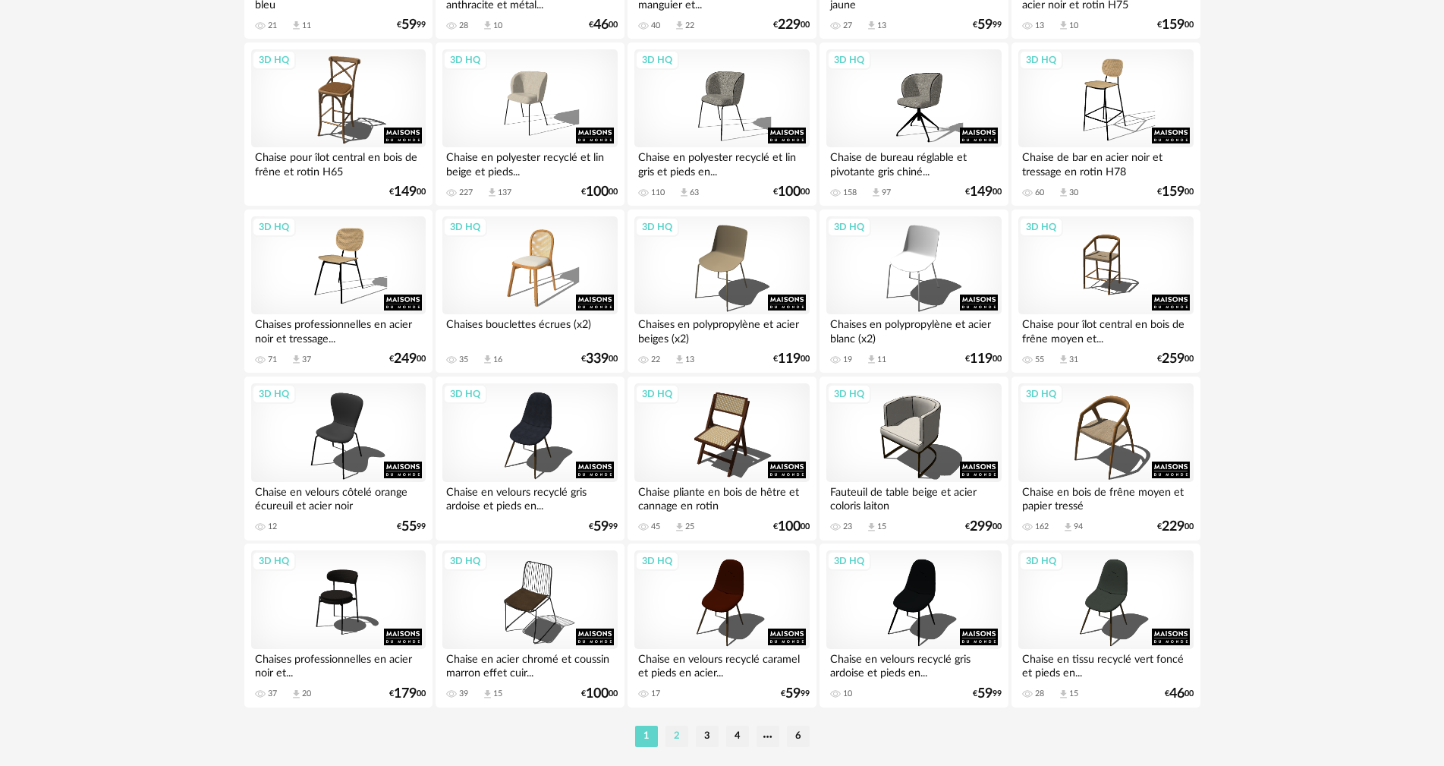
click at [680, 729] on li "2" at bounding box center [677, 736] width 23 height 21
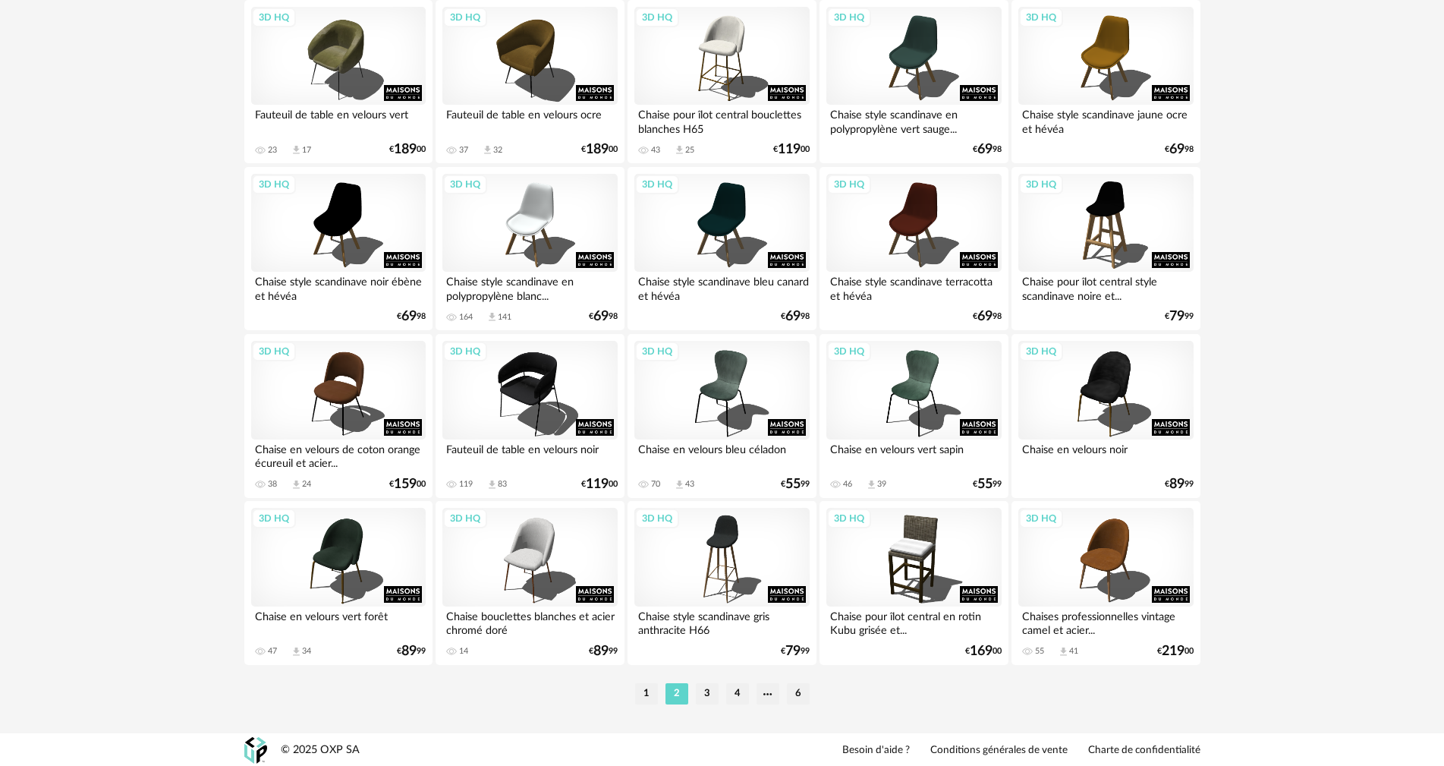
scroll to position [2892, 0]
click at [712, 689] on li "3" at bounding box center [707, 692] width 23 height 21
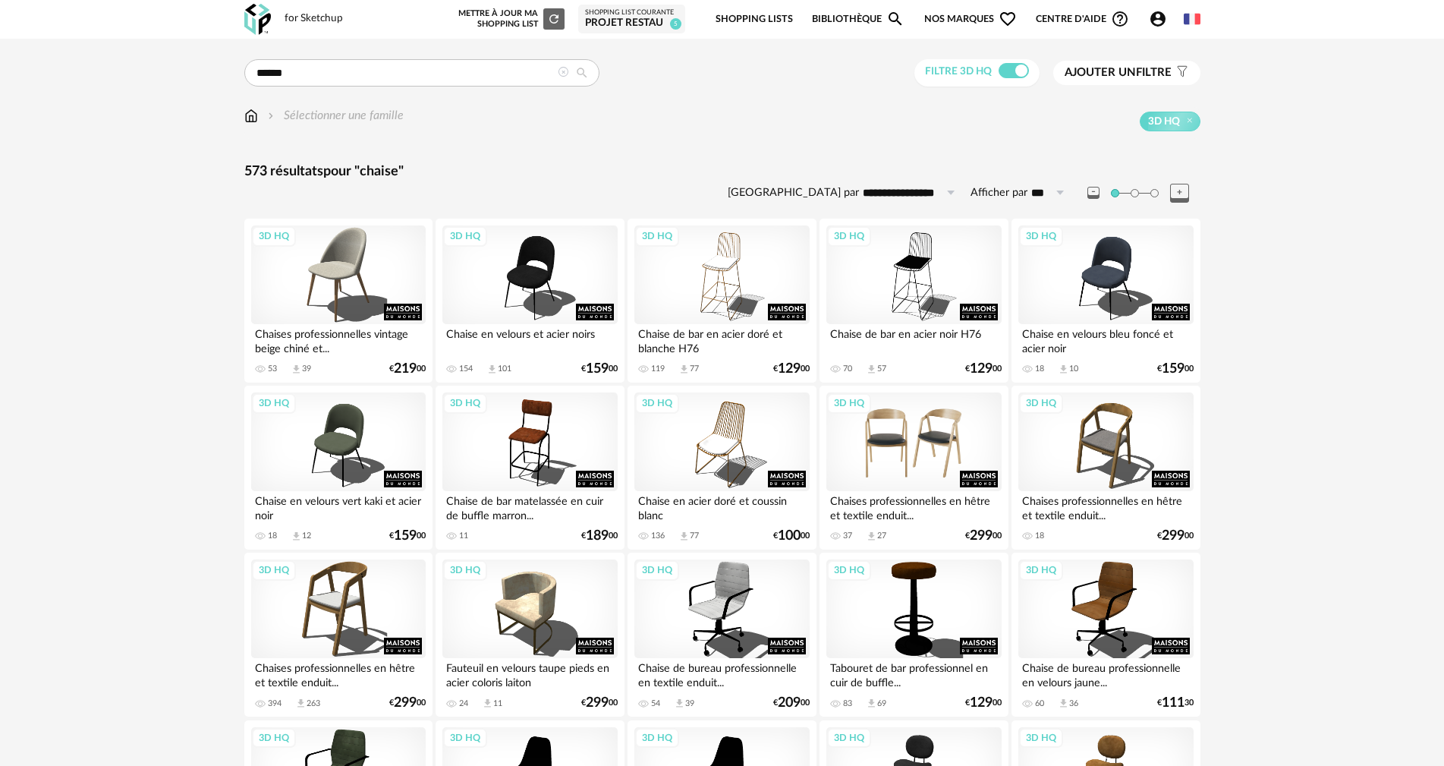
click at [942, 448] on div "3D HQ" at bounding box center [913, 441] width 175 height 99
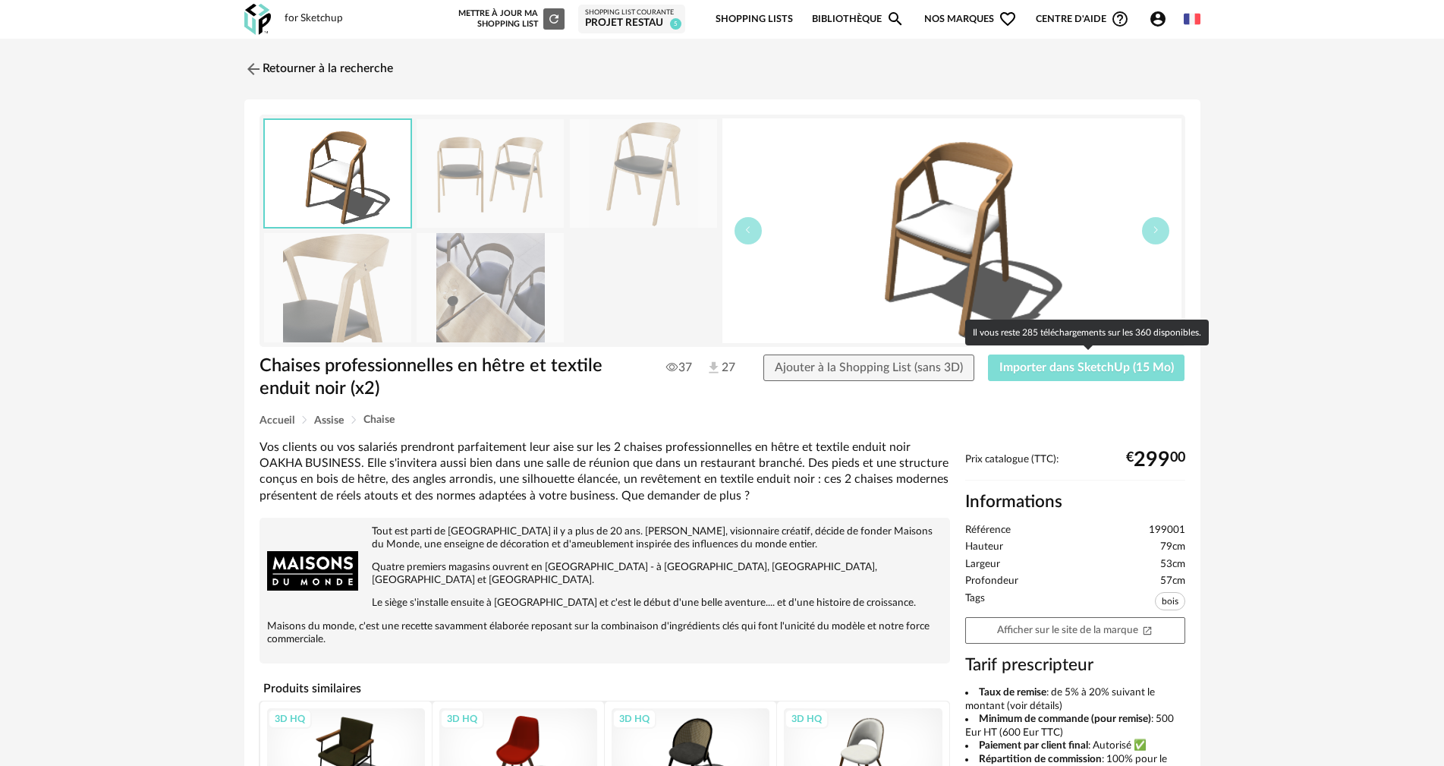
click at [1007, 372] on span "Importer dans SketchUp (15 Mo)" at bounding box center [1087, 367] width 175 height 12
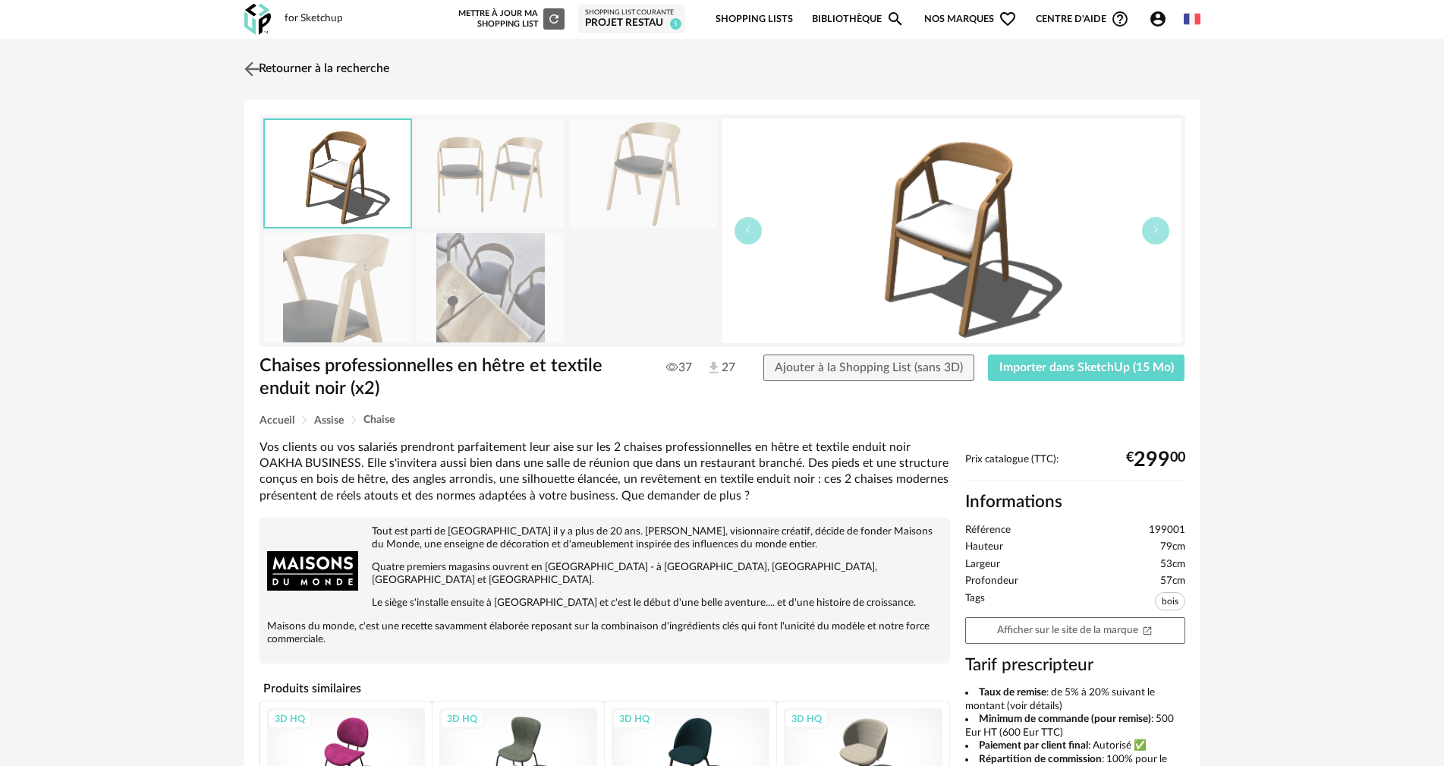
click at [339, 71] on link "Retourner à la recherche" at bounding box center [315, 68] width 149 height 33
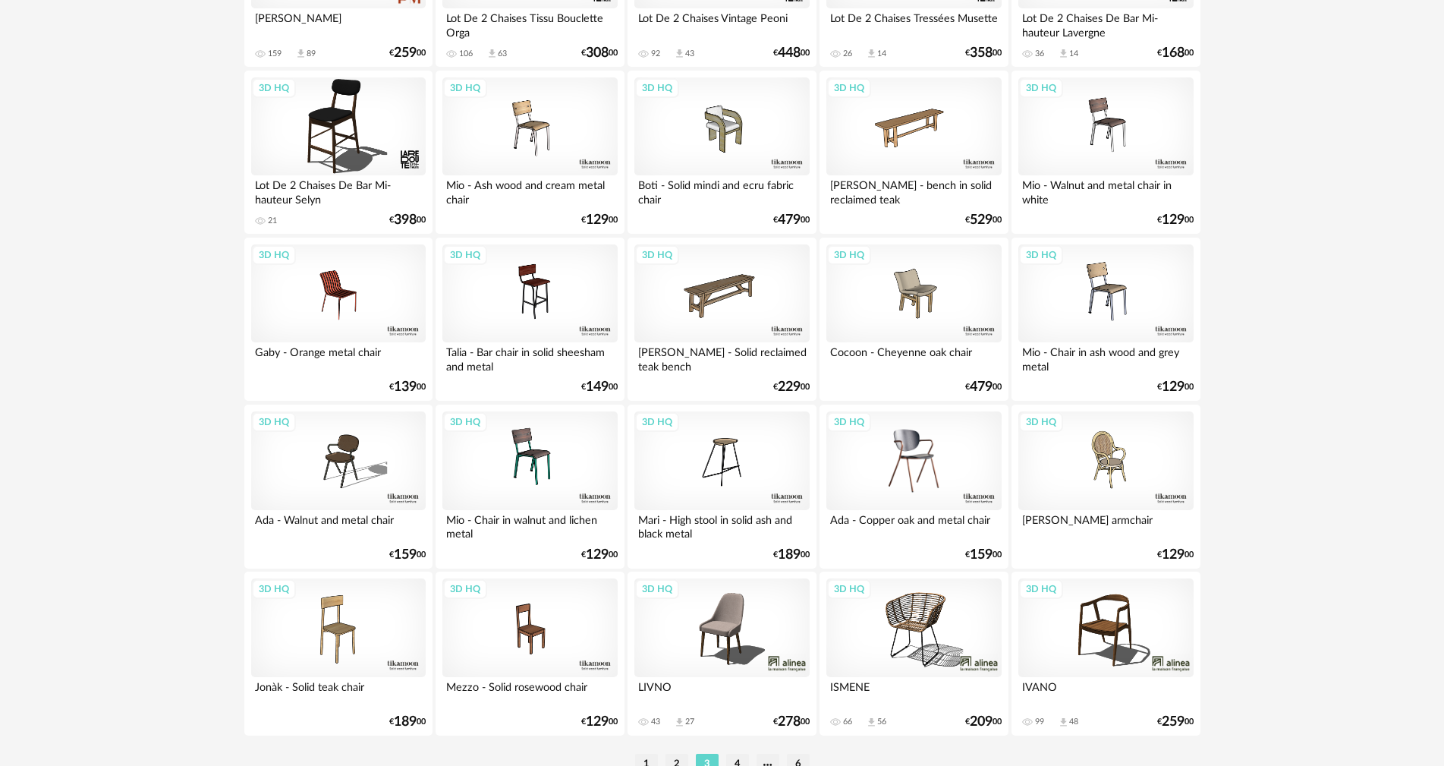
scroll to position [2887, 0]
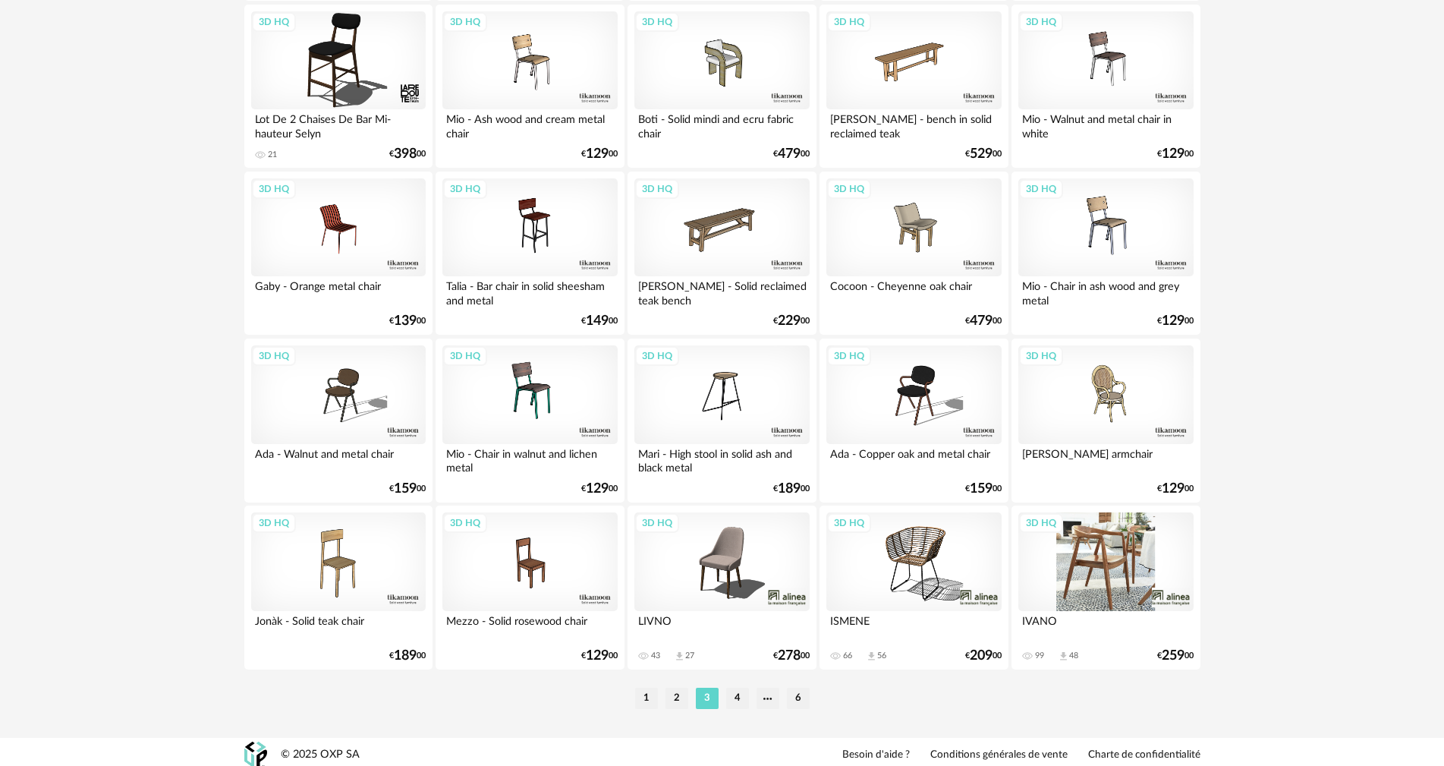
click at [1091, 565] on div "3D HQ" at bounding box center [1106, 561] width 175 height 99
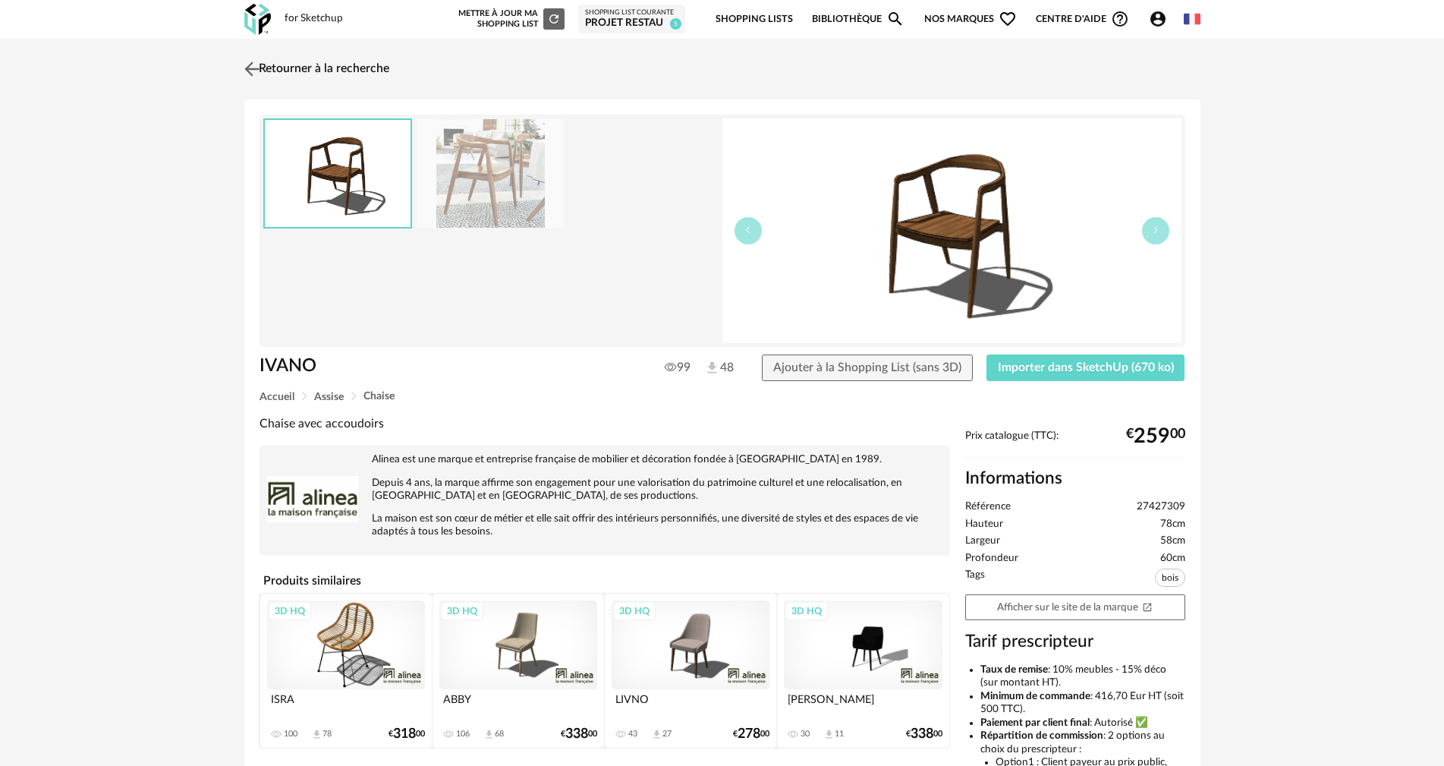
click at [293, 65] on link "Retourner à la recherche" at bounding box center [315, 68] width 149 height 33
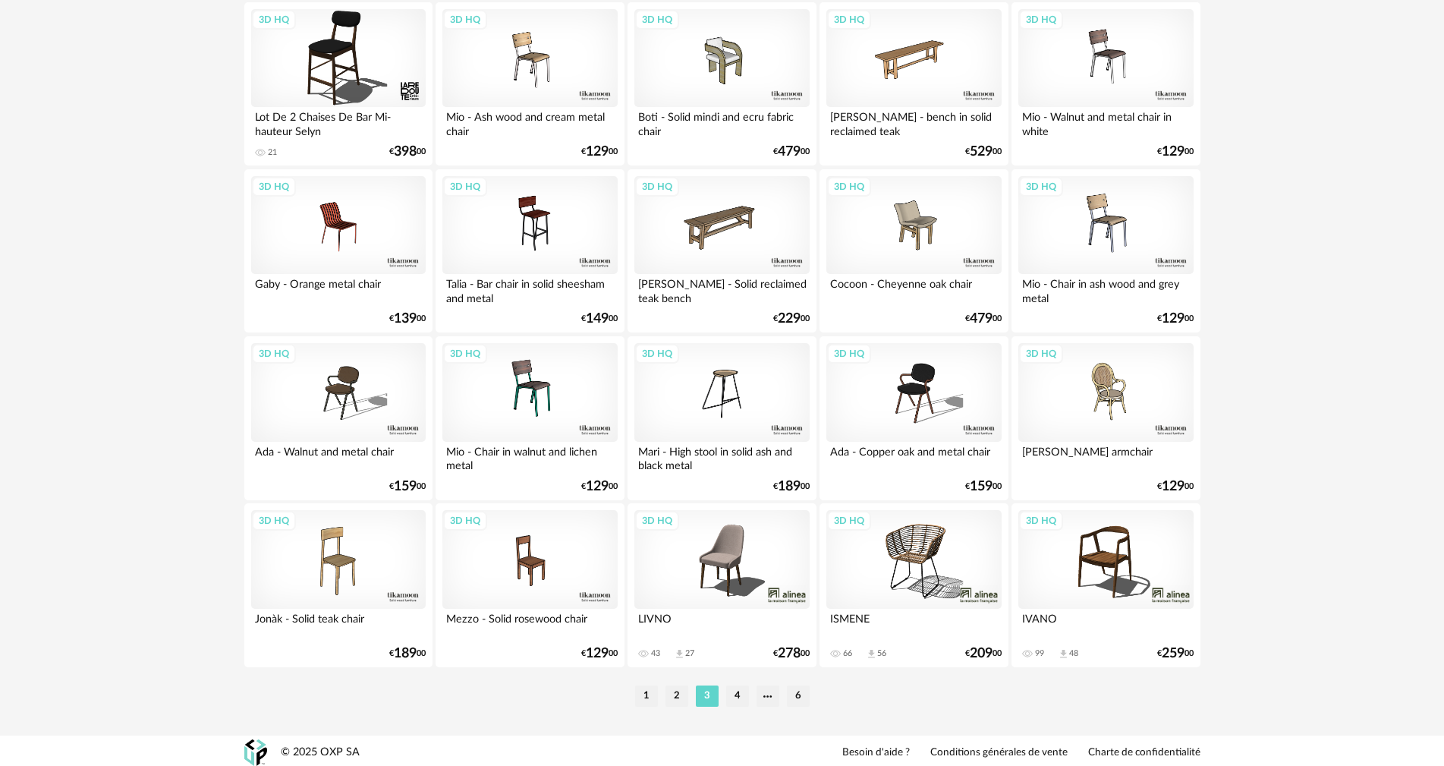
scroll to position [2892, 0]
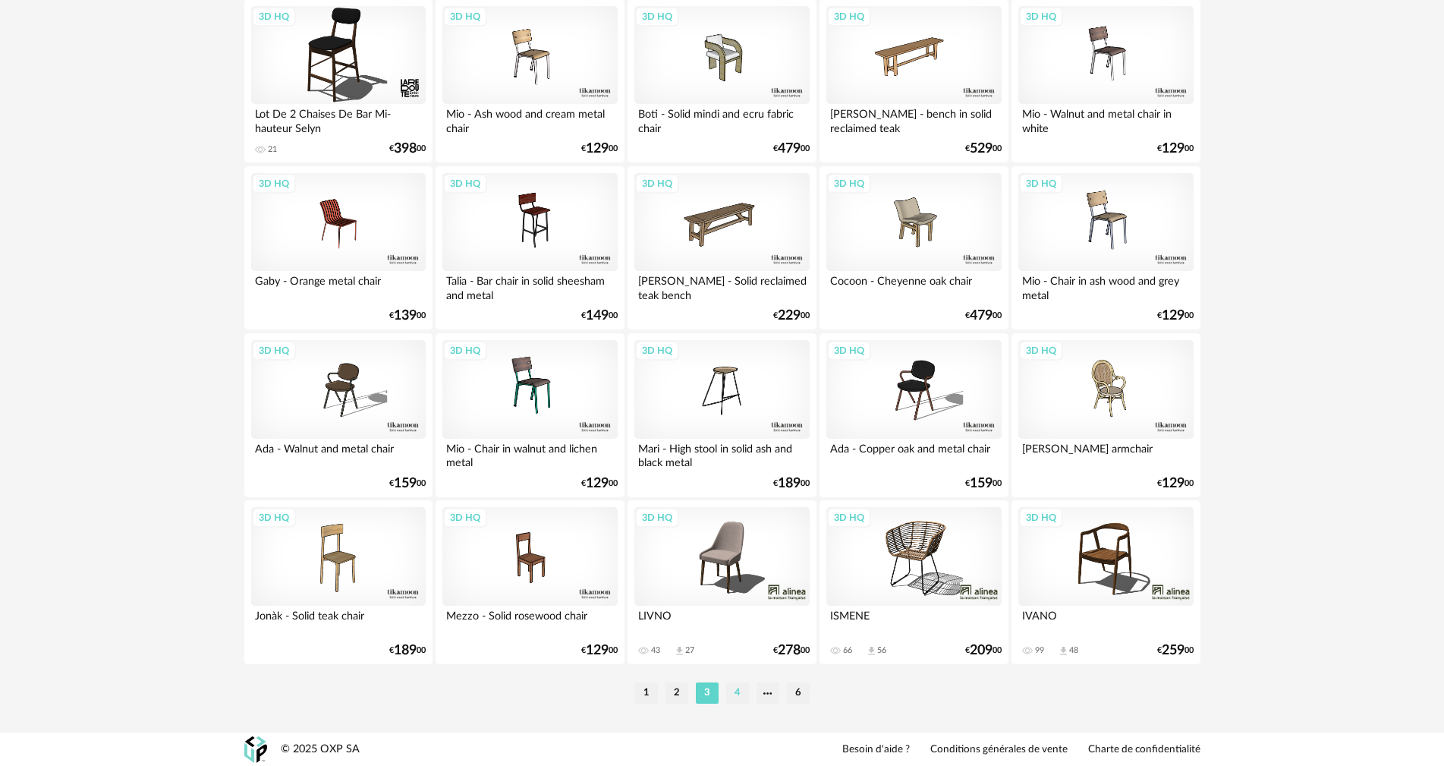
click at [741, 688] on li "4" at bounding box center [737, 692] width 23 height 21
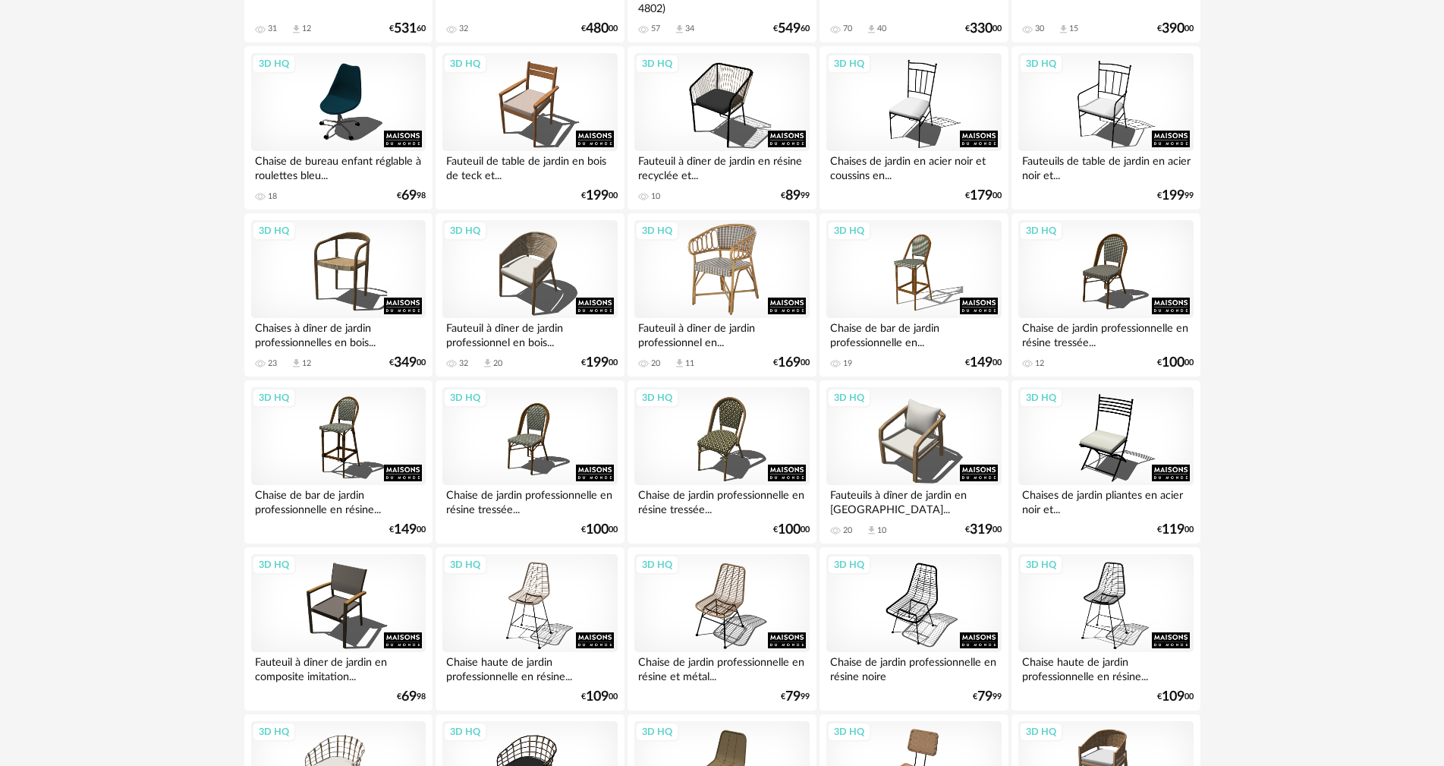
scroll to position [2353, 0]
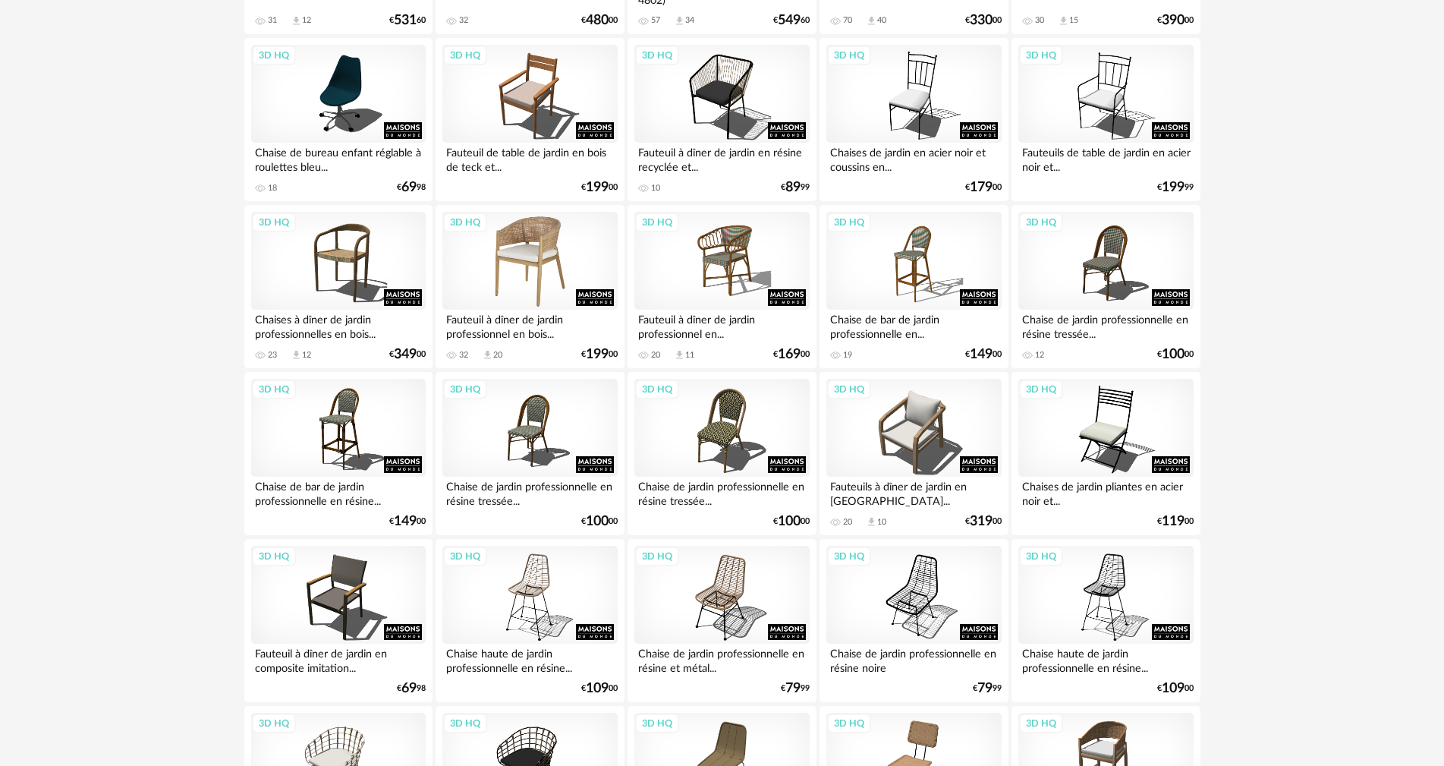
click at [521, 264] on div "3D HQ" at bounding box center [529, 261] width 175 height 99
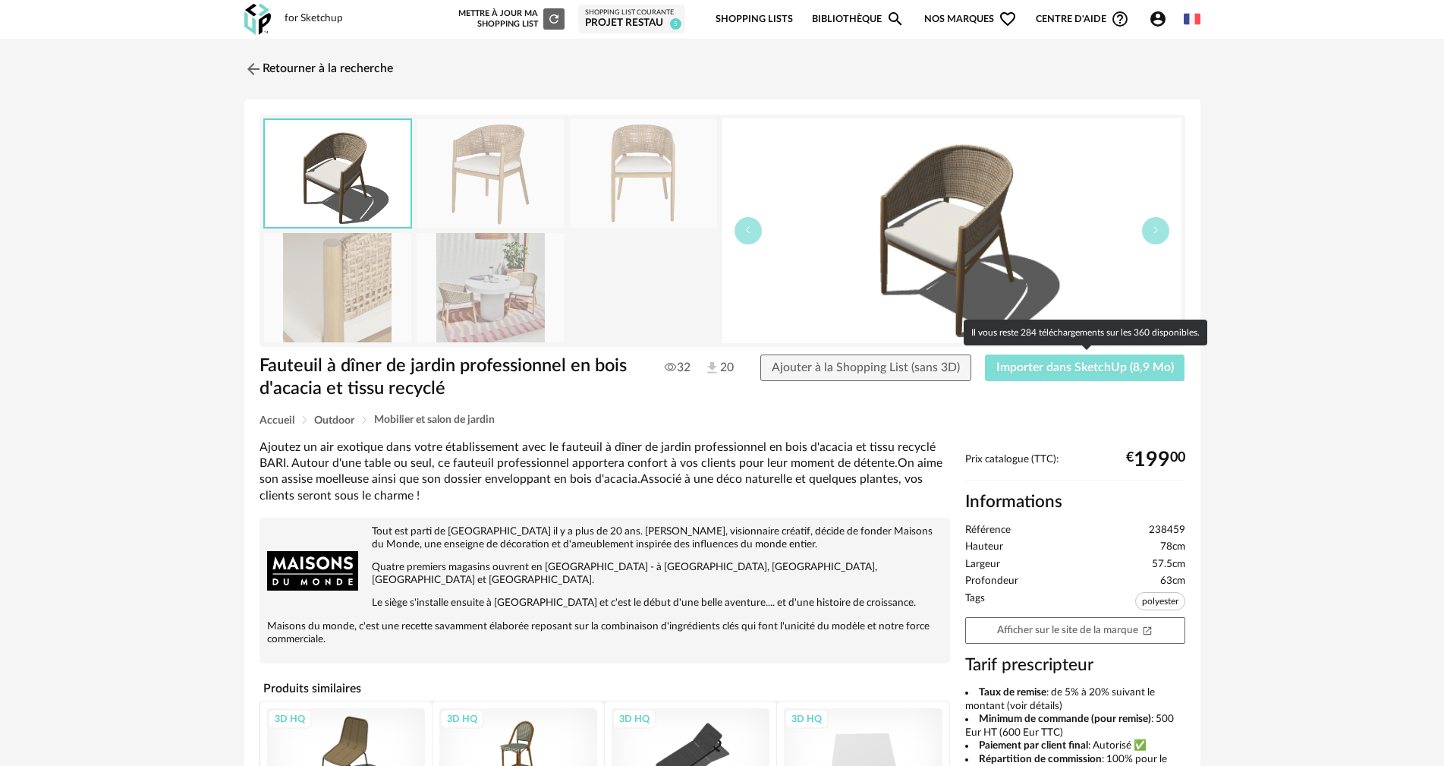
click at [1031, 366] on span "Importer dans SketchUp (8,9 Mo)" at bounding box center [1086, 367] width 178 height 12
